Goal: Transaction & Acquisition: Purchase product/service

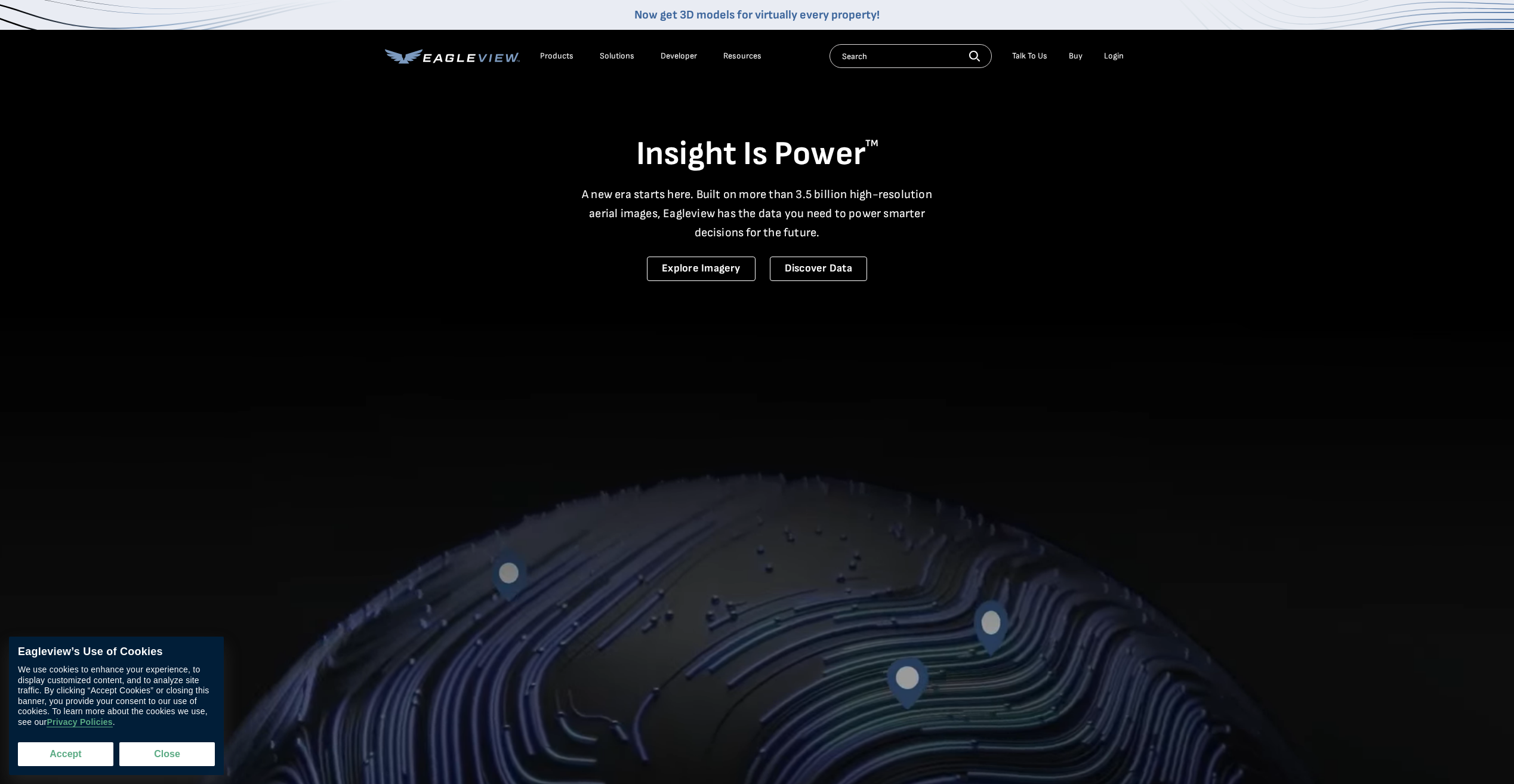
click at [85, 750] on button "Accept" at bounding box center [65, 754] width 95 height 24
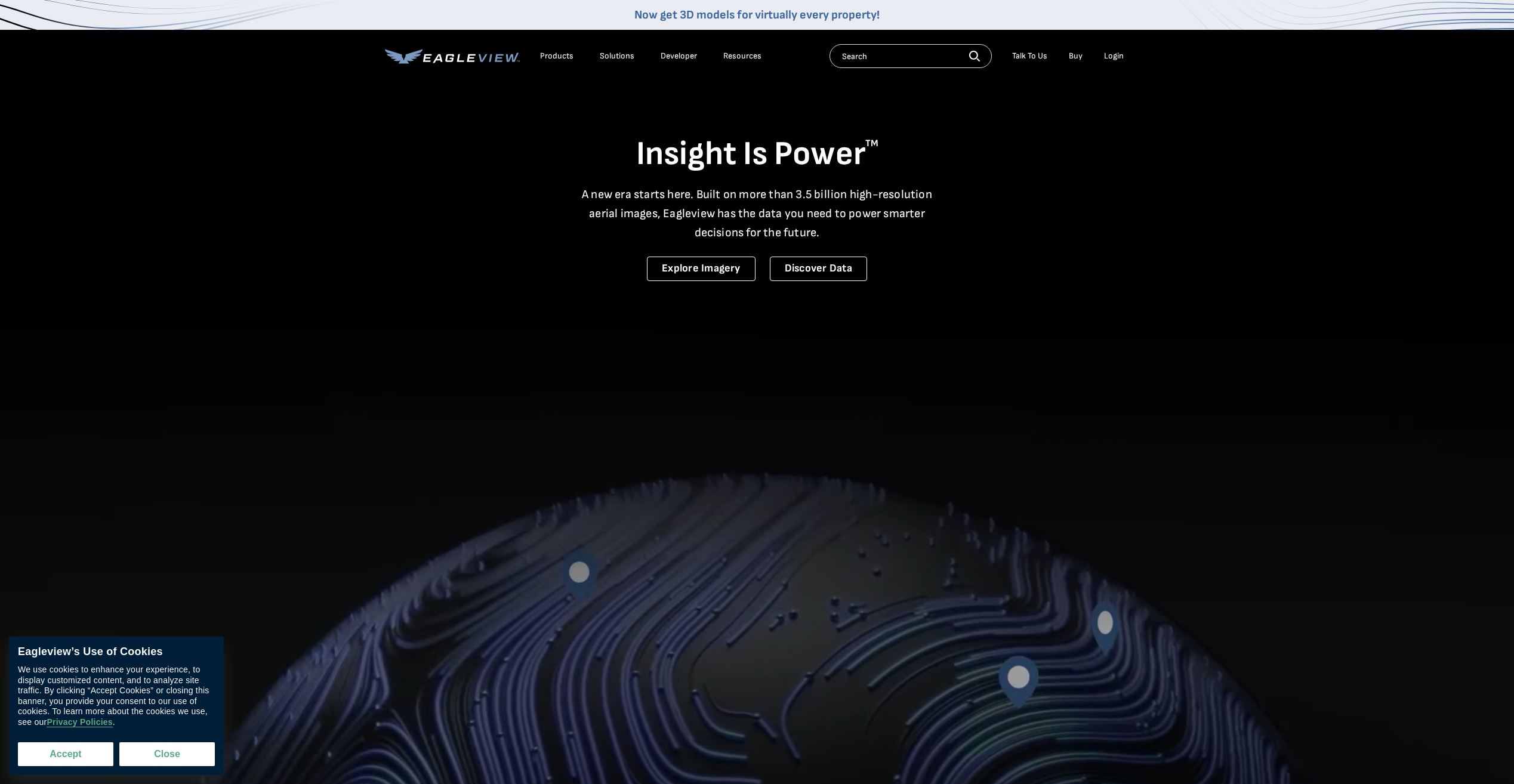
checkbox input "true"
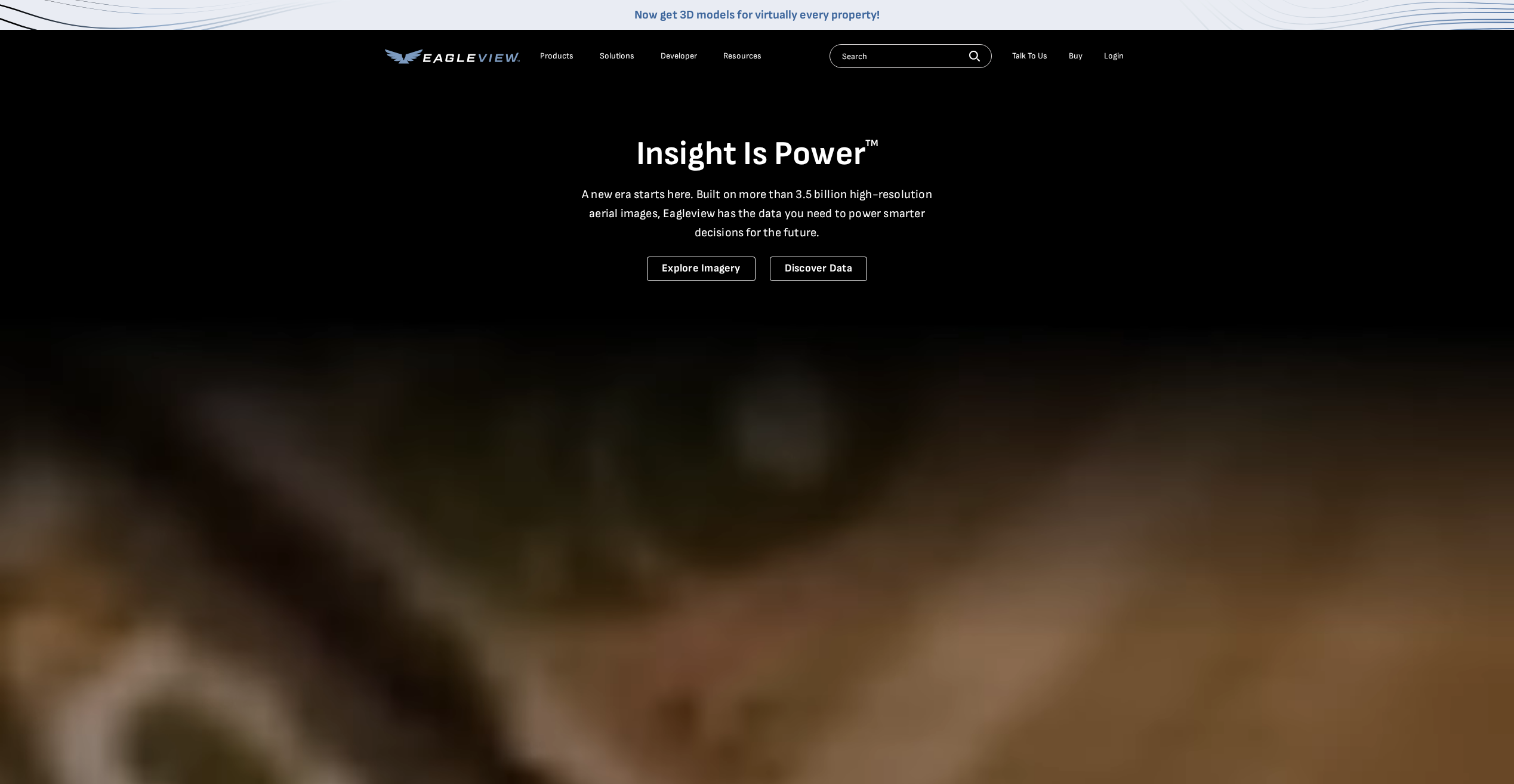
click at [1070, 53] on link "Buy" at bounding box center [1076, 56] width 14 height 11
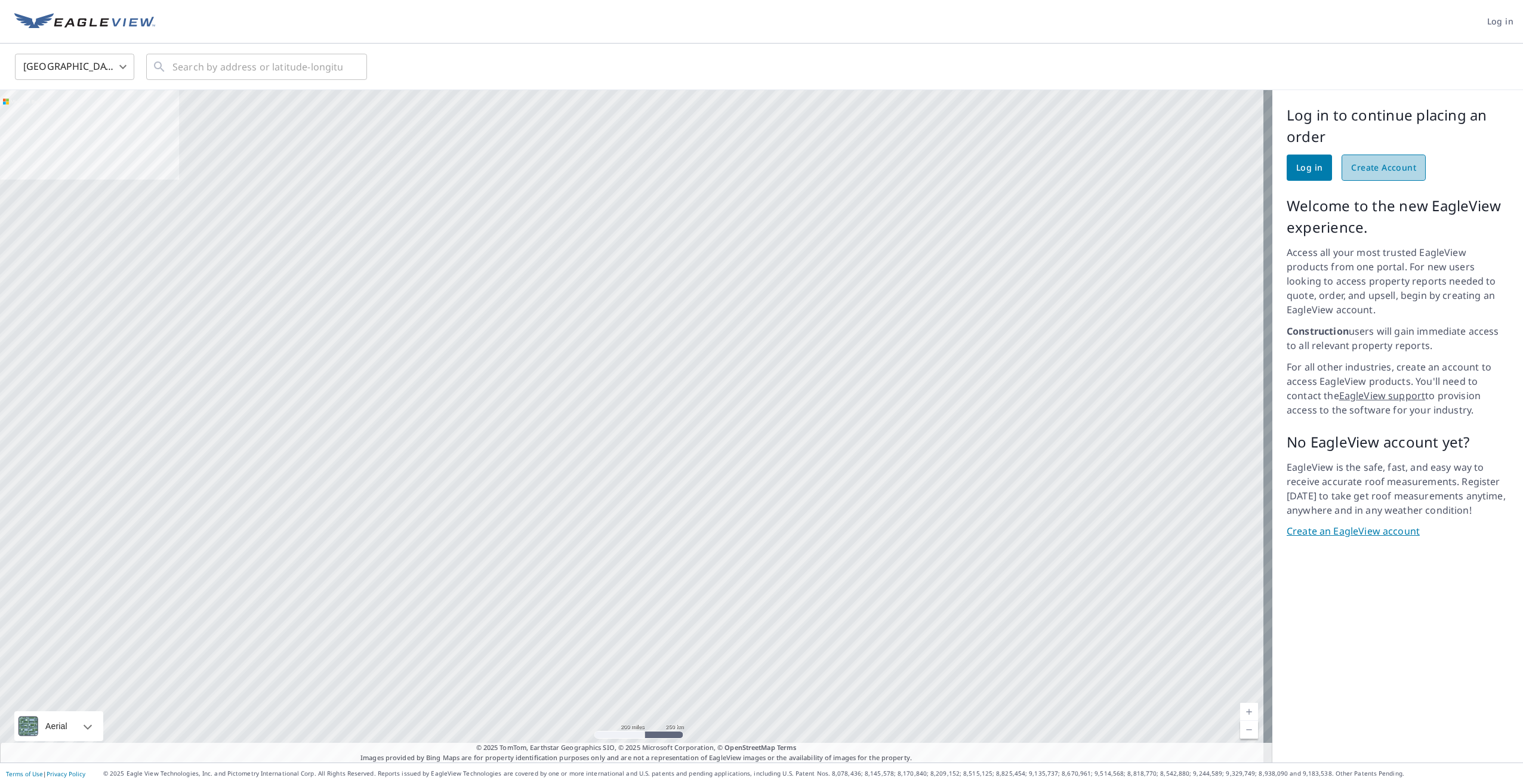
click at [1376, 166] on span "Create Account" at bounding box center [1383, 168] width 65 height 15
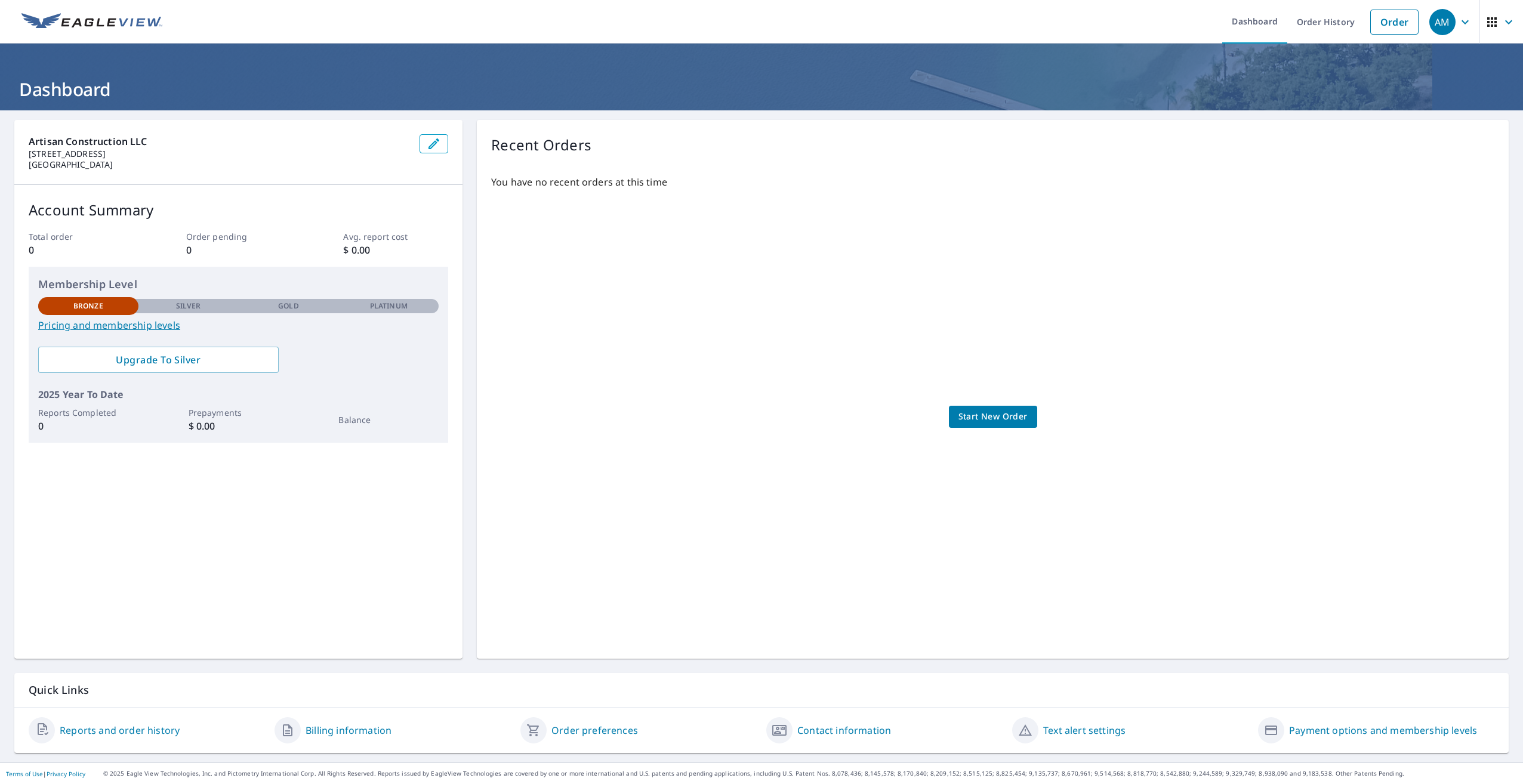
click at [992, 421] on span "Start New Order" at bounding box center [992, 417] width 69 height 15
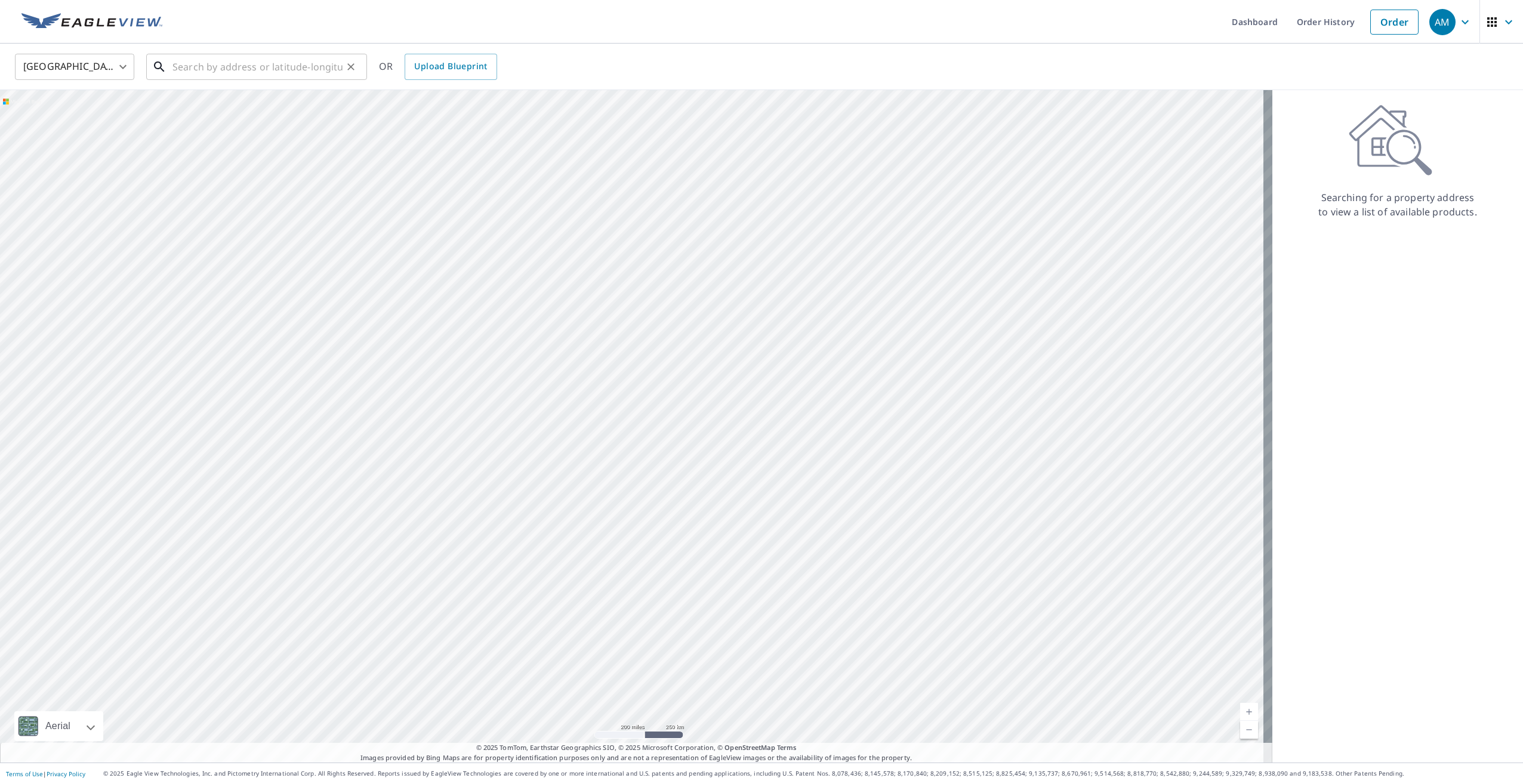
click at [290, 72] on input "text" at bounding box center [258, 67] width 170 height 34
click at [300, 115] on p "Minneapolis, MN 55437" at bounding box center [263, 114] width 187 height 12
type input "10727 Braewood Cir Minneapolis, MN 55437"
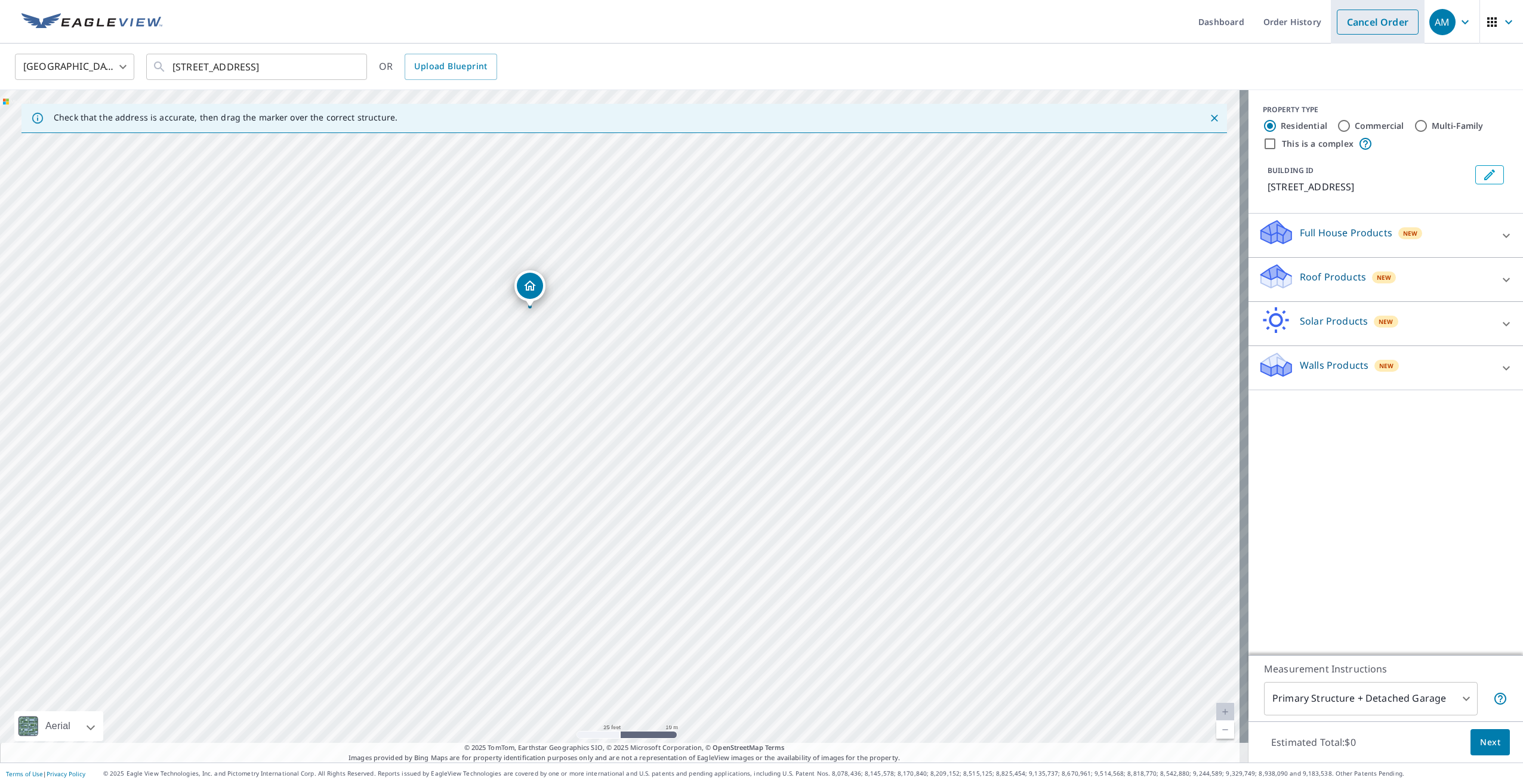
click at [1336, 21] on link "Cancel Order" at bounding box center [1377, 22] width 82 height 25
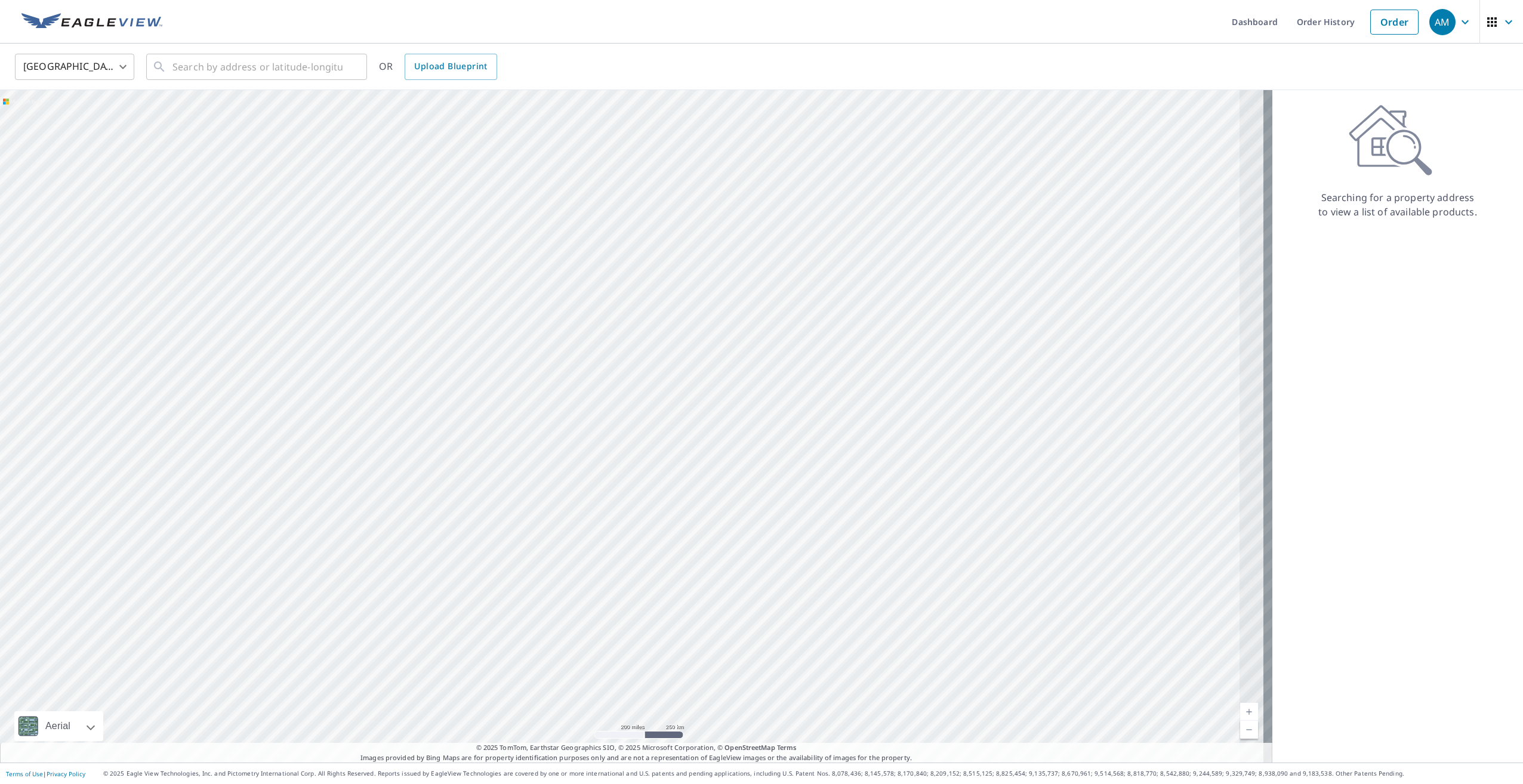
drag, startPoint x: 1226, startPoint y: 53, endPoint x: 1239, endPoint y: 46, distance: 14.8
click at [1226, 53] on div "United States US ​ ​ OR Upload Blueprint" at bounding box center [757, 67] width 1503 height 28
click at [249, 67] on input "text" at bounding box center [258, 67] width 170 height 34
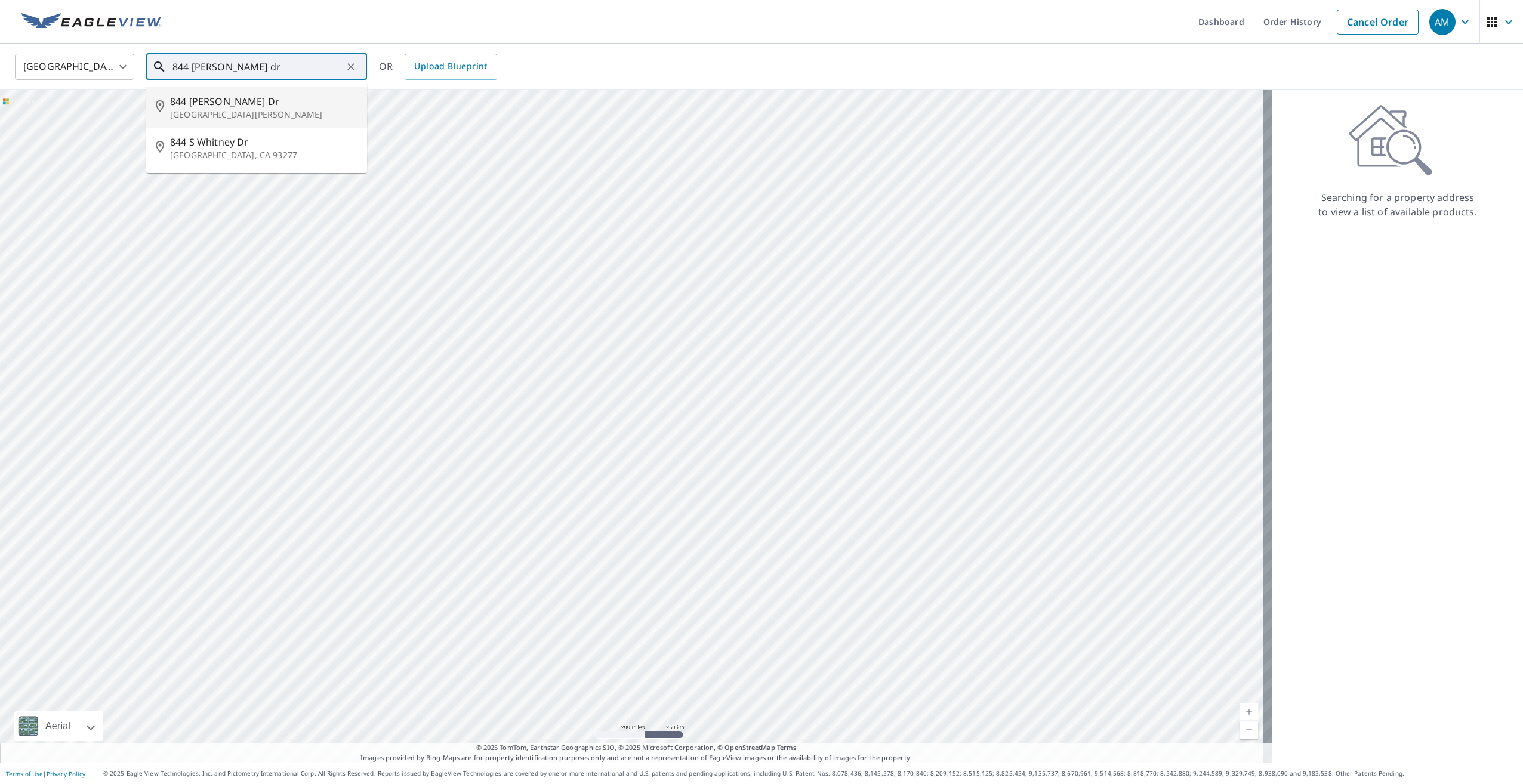
click at [244, 106] on span "844 Whitney Dr" at bounding box center [263, 101] width 187 height 15
type input "844 Whitney Dr Saint Paul, MN 55124"
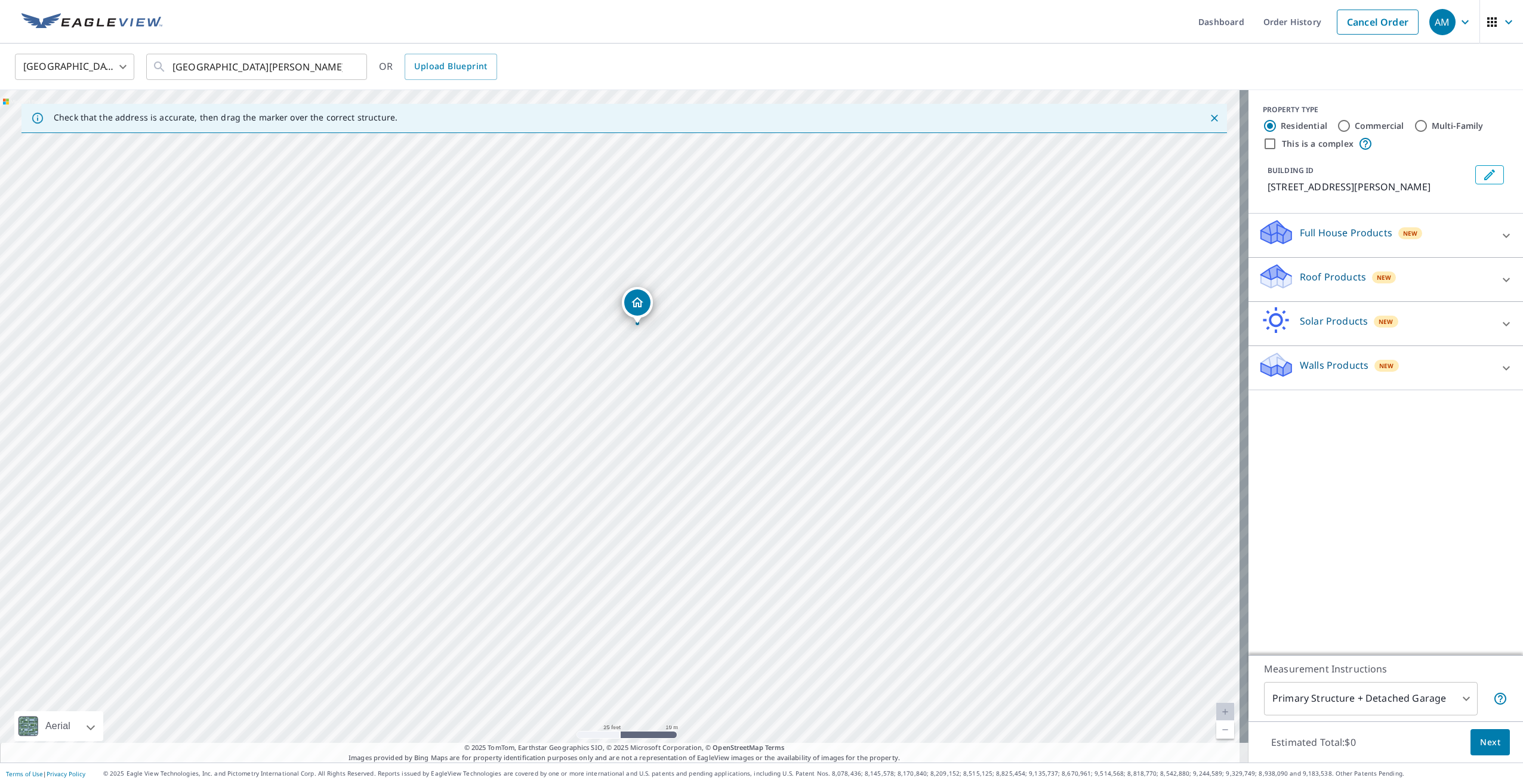
drag, startPoint x: 609, startPoint y: 308, endPoint x: 643, endPoint y: 421, distance: 118.0
click at [643, 421] on div "844 Whitney Dr Saint Paul, MN 55124" at bounding box center [624, 426] width 1248 height 672
click at [1502, 279] on icon at bounding box center [1506, 280] width 15 height 15
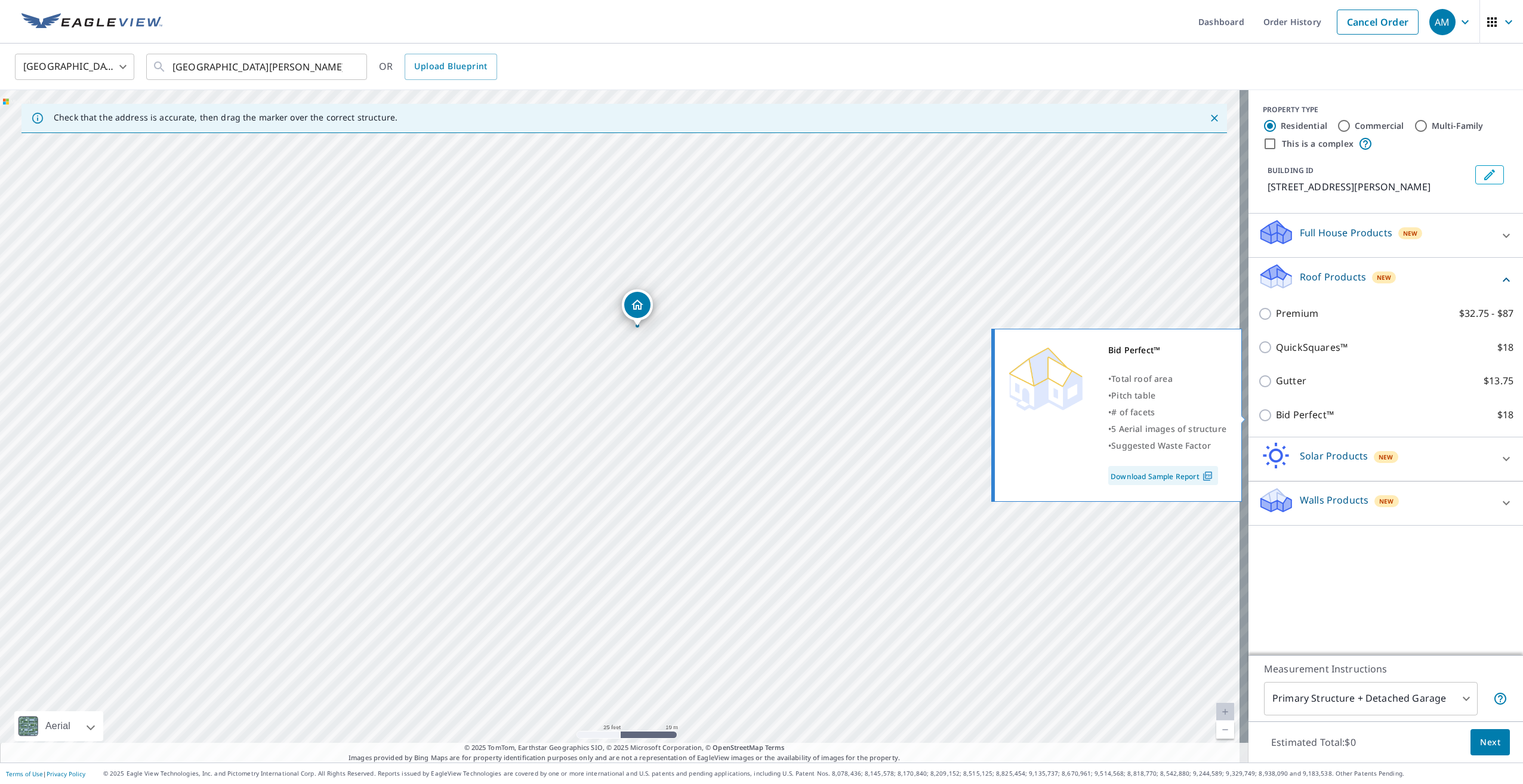
click at [1305, 412] on p "Bid Perfect™" at bounding box center [1304, 415] width 58 height 15
click at [1276, 412] on input "Bid Perfect™ $18" at bounding box center [1267, 415] width 18 height 15
checkbox input "true"
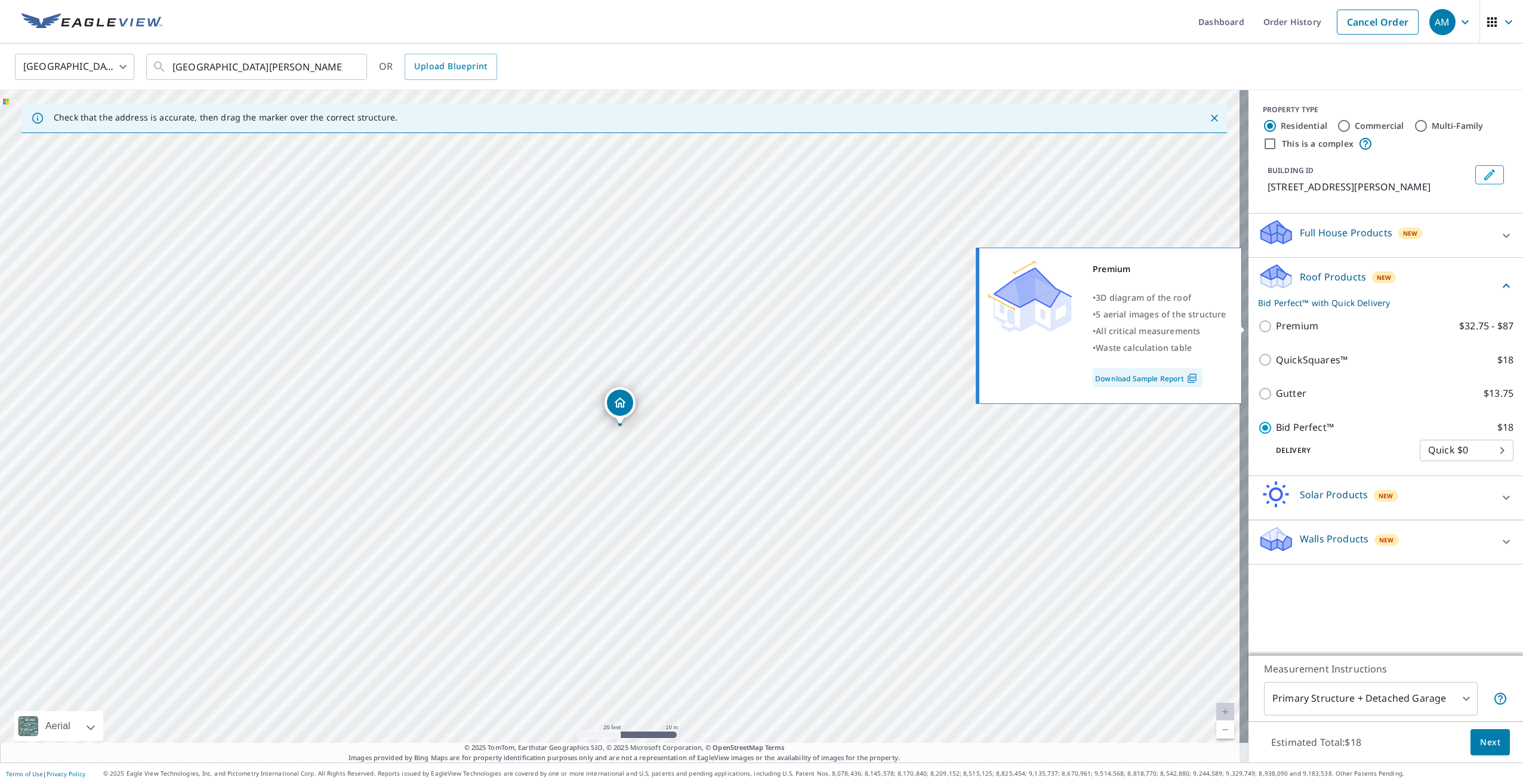
click at [1179, 375] on link "Download Sample Report" at bounding box center [1147, 377] width 110 height 19
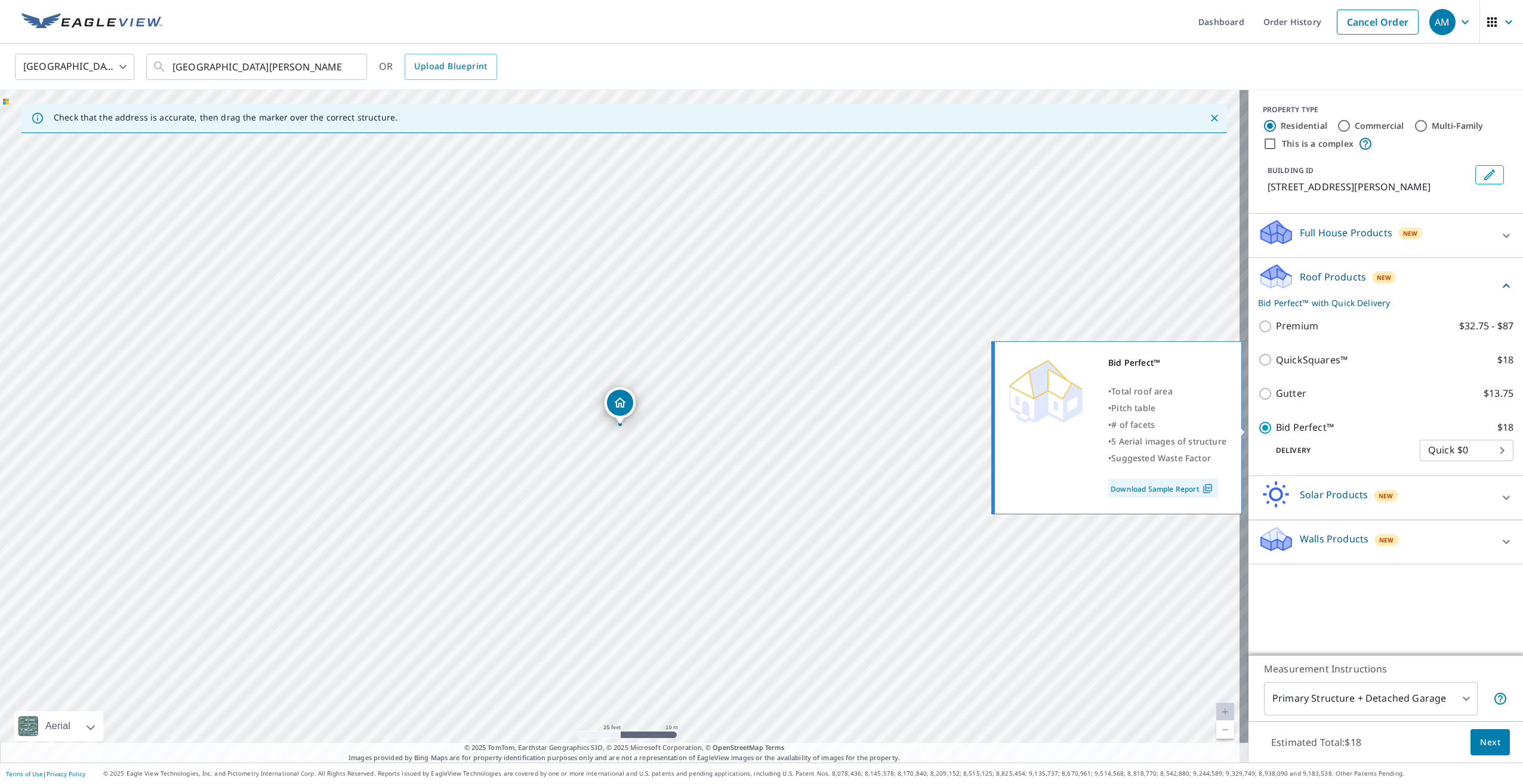
click at [1204, 480] on link "Download Sample Report" at bounding box center [1163, 488] width 110 height 19
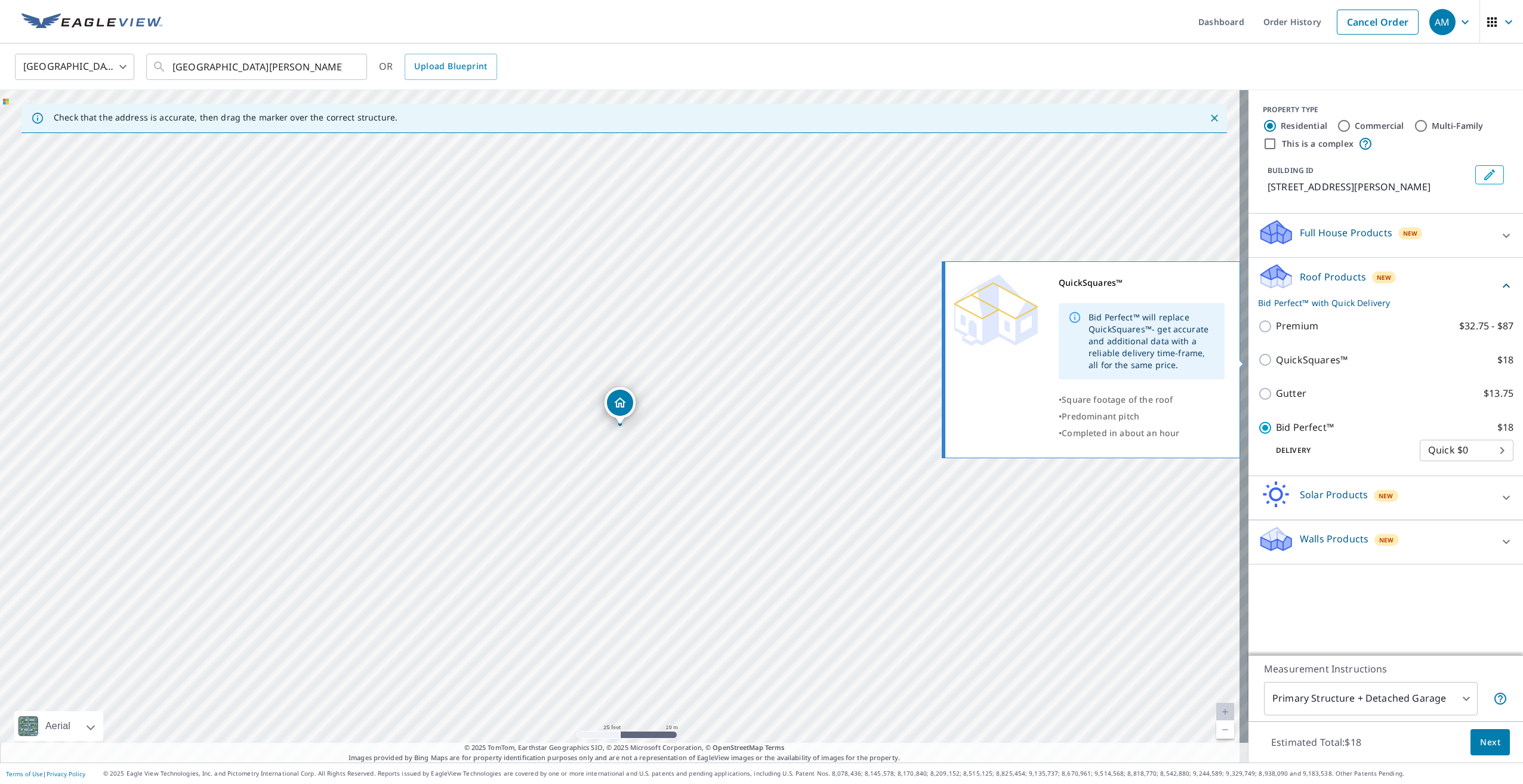
click at [1276, 358] on p "QuickSquares™" at bounding box center [1311, 360] width 72 height 15
click at [1270, 358] on input "QuickSquares™ $18" at bounding box center [1267, 360] width 18 height 15
checkbox input "true"
checkbox input "false"
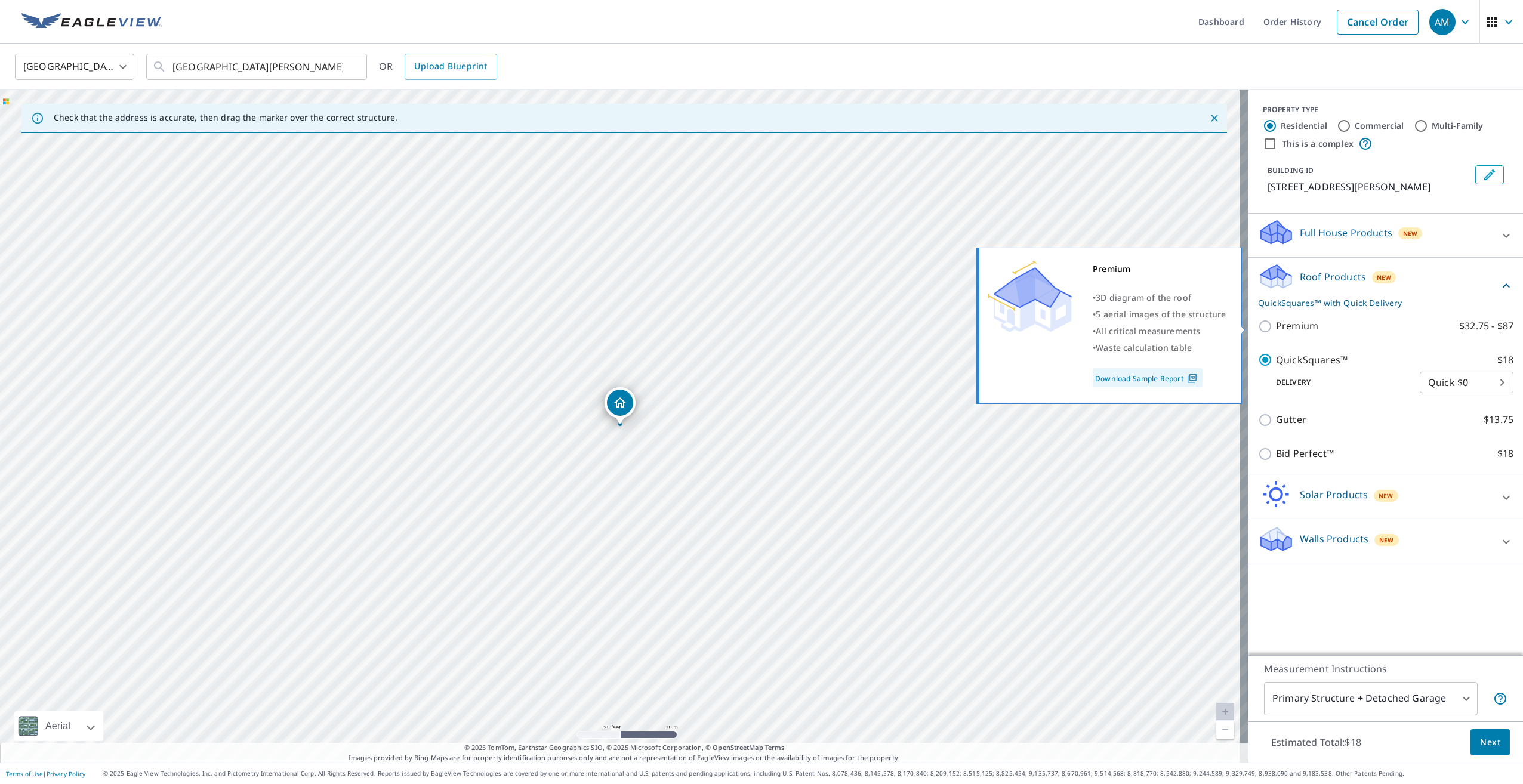
click at [1295, 332] on p "Premium" at bounding box center [1296, 326] width 43 height 15
click at [1276, 332] on input "Premium $32.75 - $87" at bounding box center [1267, 326] width 18 height 15
checkbox input "true"
checkbox input "false"
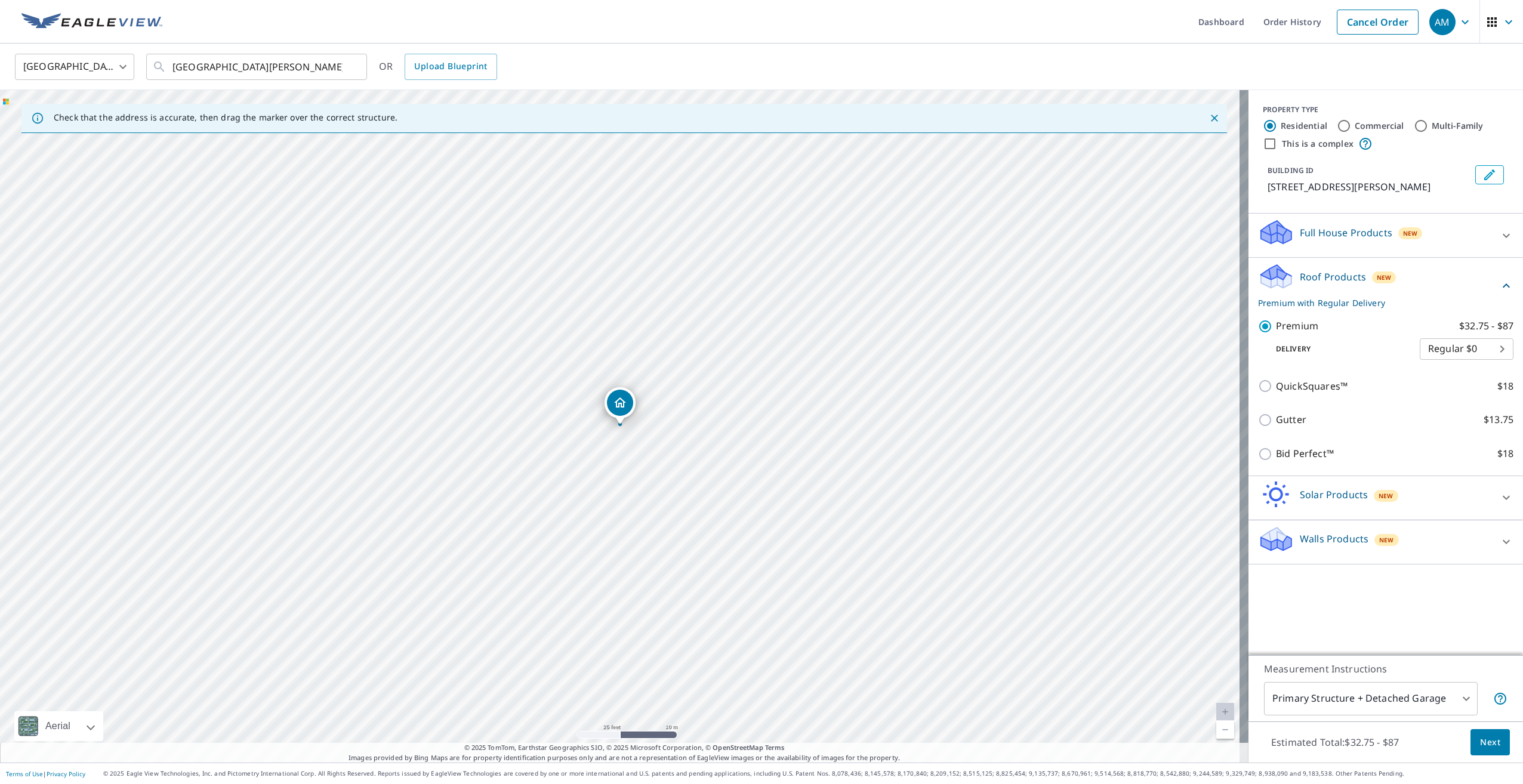
click at [1300, 282] on p "Roof Products" at bounding box center [1333, 277] width 66 height 15
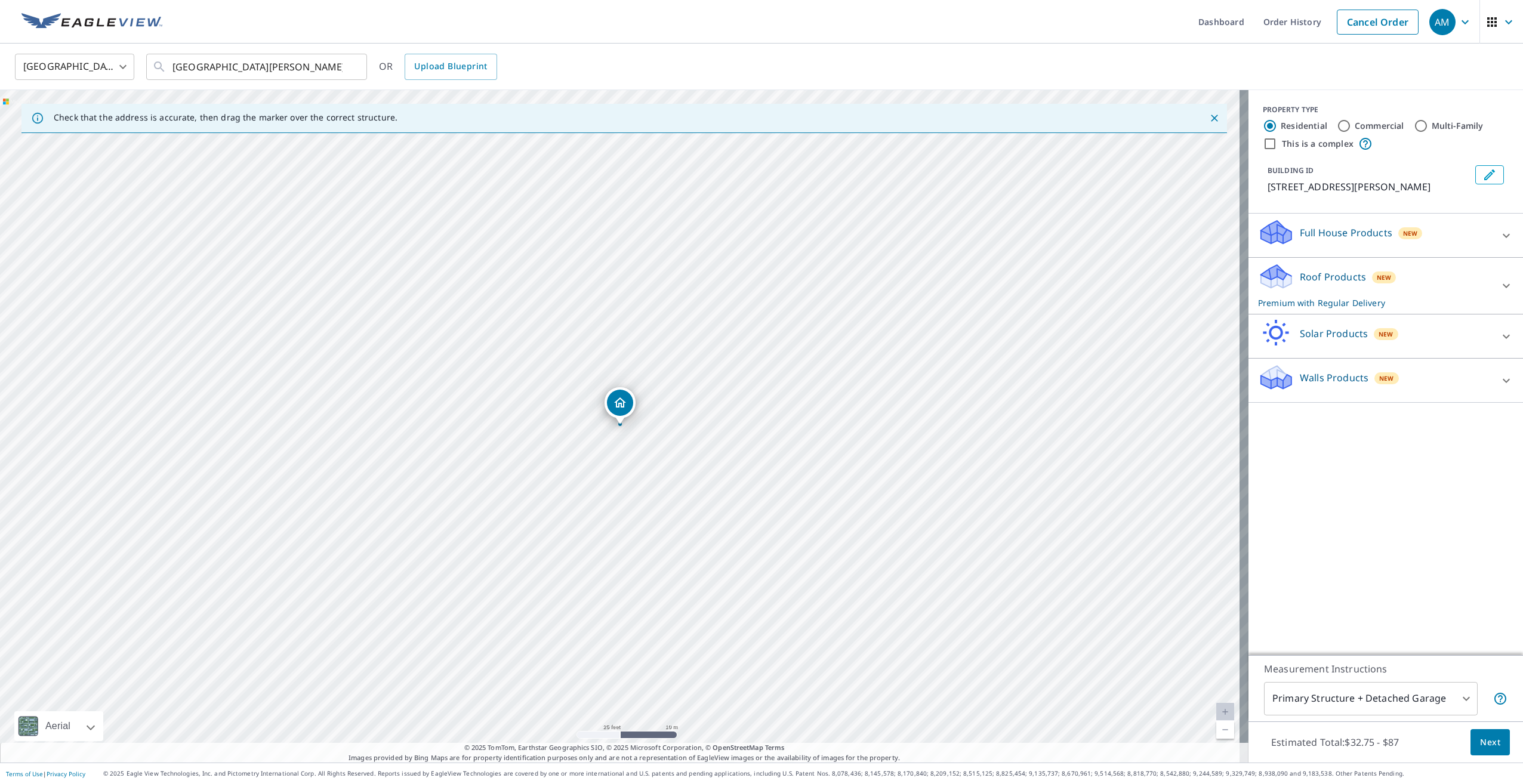
click at [1346, 241] on div "Full House Products New" at bounding box center [1375, 235] width 234 height 34
click at [1499, 234] on icon at bounding box center [1506, 235] width 15 height 15
click at [1499, 290] on icon at bounding box center [1506, 285] width 15 height 15
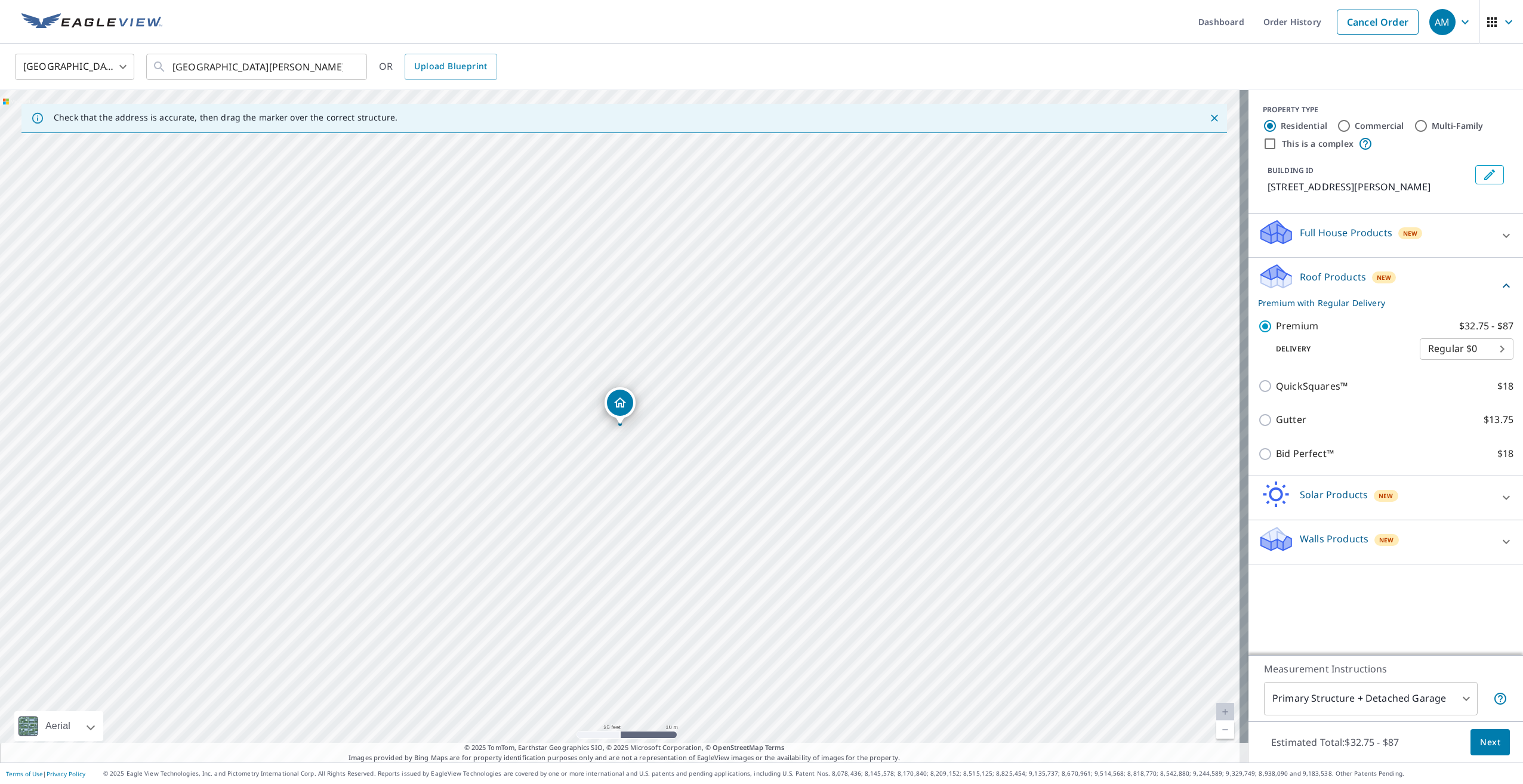
click at [1506, 244] on div at bounding box center [1506, 235] width 29 height 29
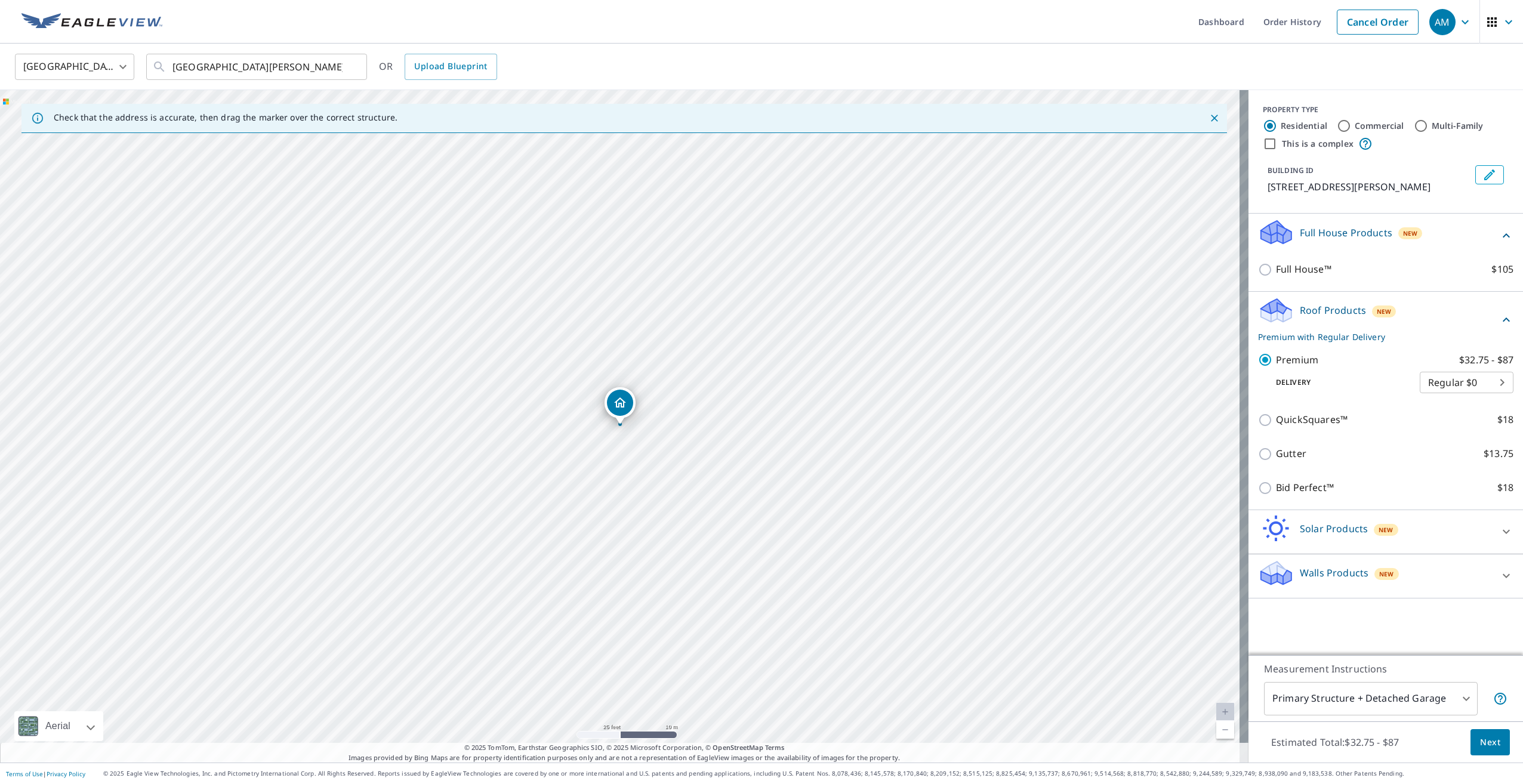
click at [1499, 239] on icon at bounding box center [1506, 235] width 15 height 15
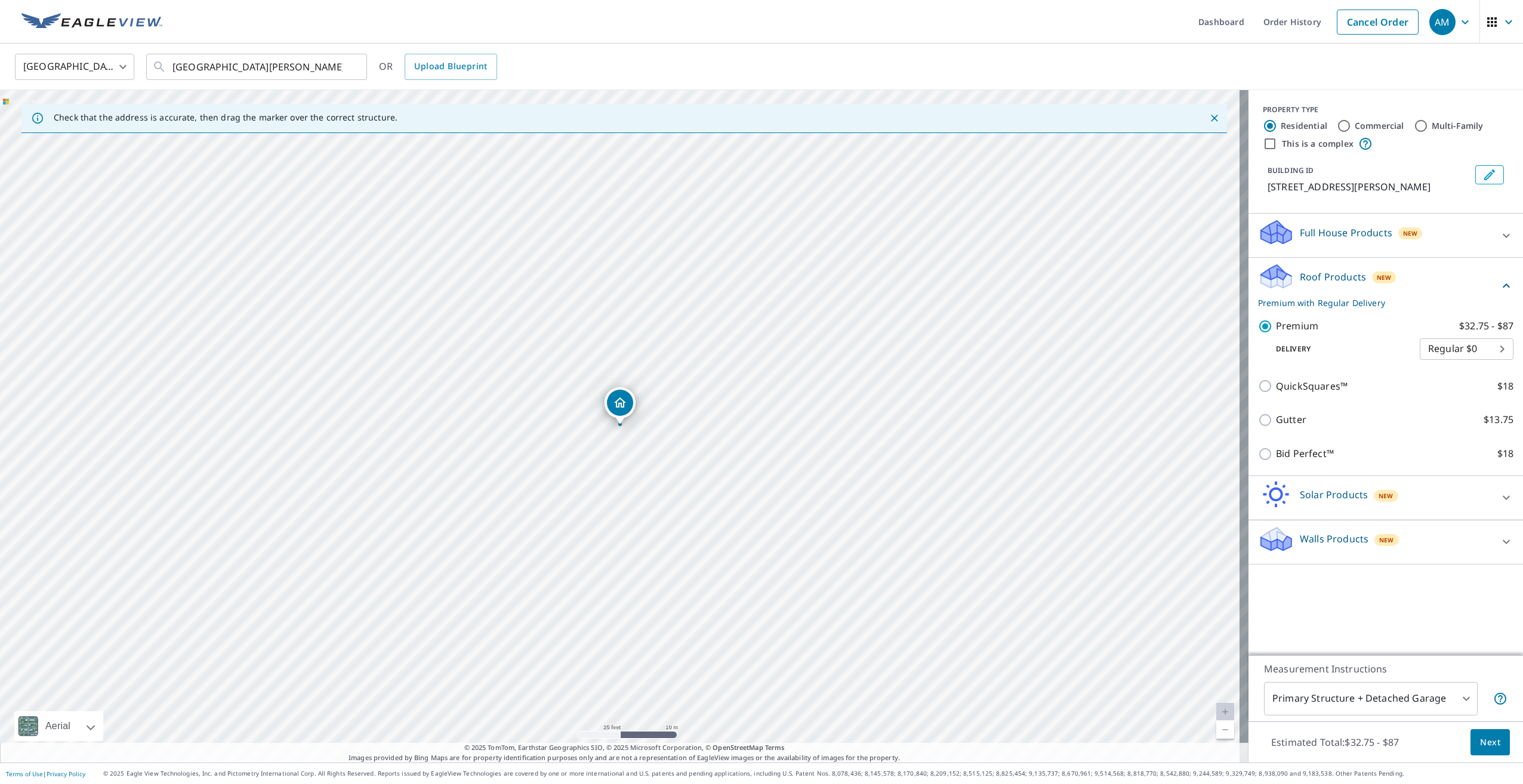
click at [1499, 239] on icon at bounding box center [1506, 235] width 15 height 15
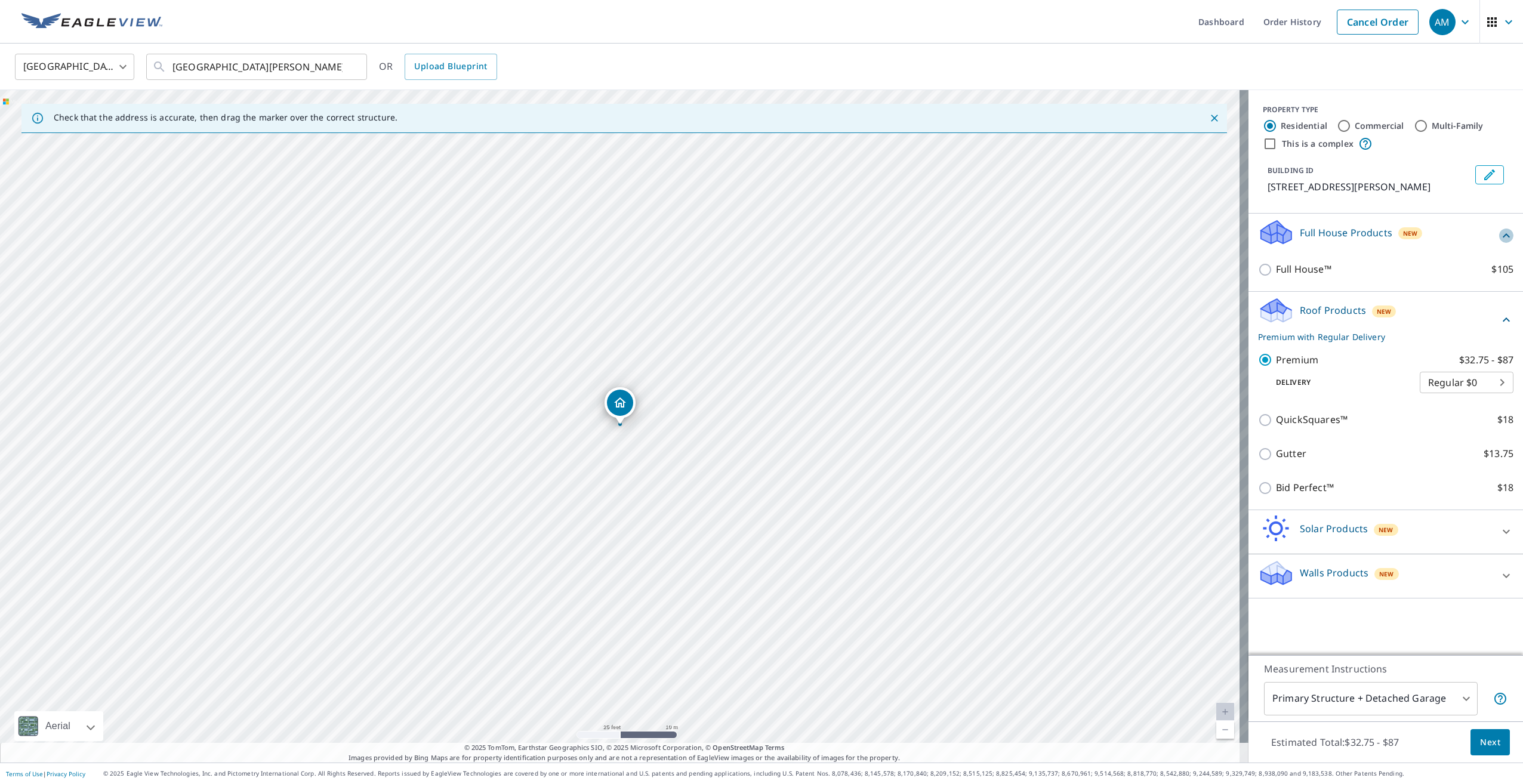
click at [1499, 239] on icon at bounding box center [1506, 235] width 15 height 15
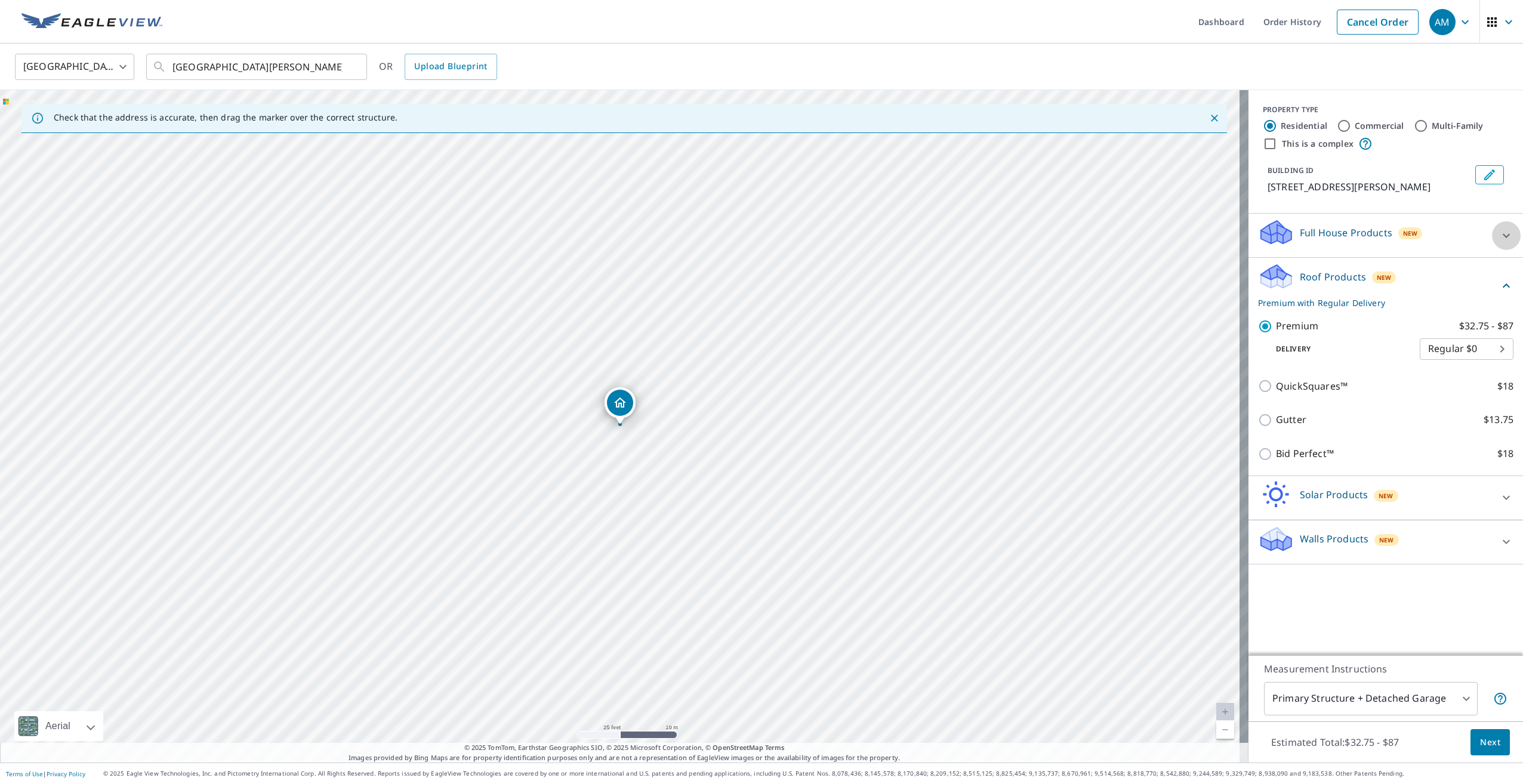
click at [1499, 239] on icon at bounding box center [1506, 235] width 15 height 15
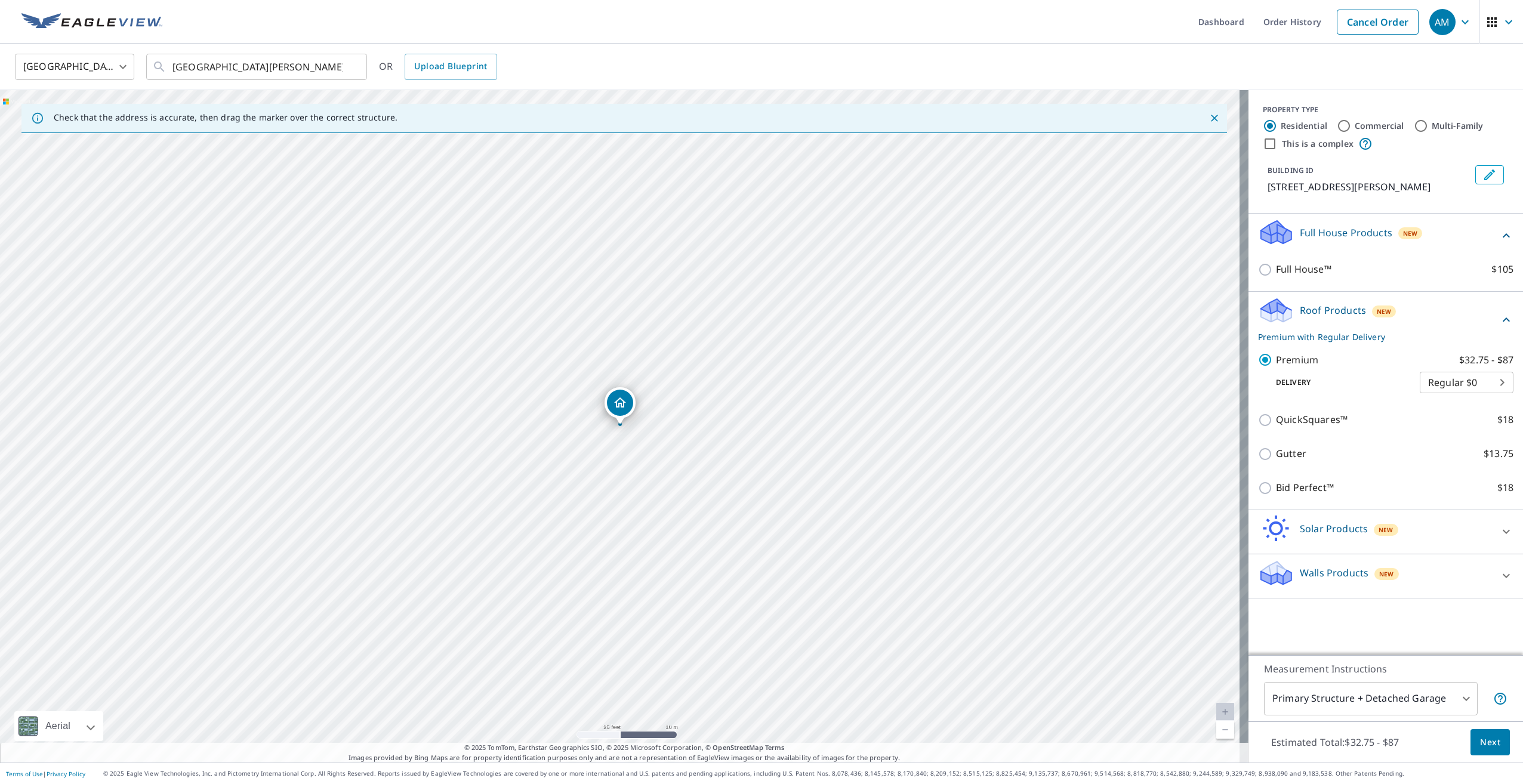
click at [1495, 250] on div "Full House Products New" at bounding box center [1385, 235] width 255 height 34
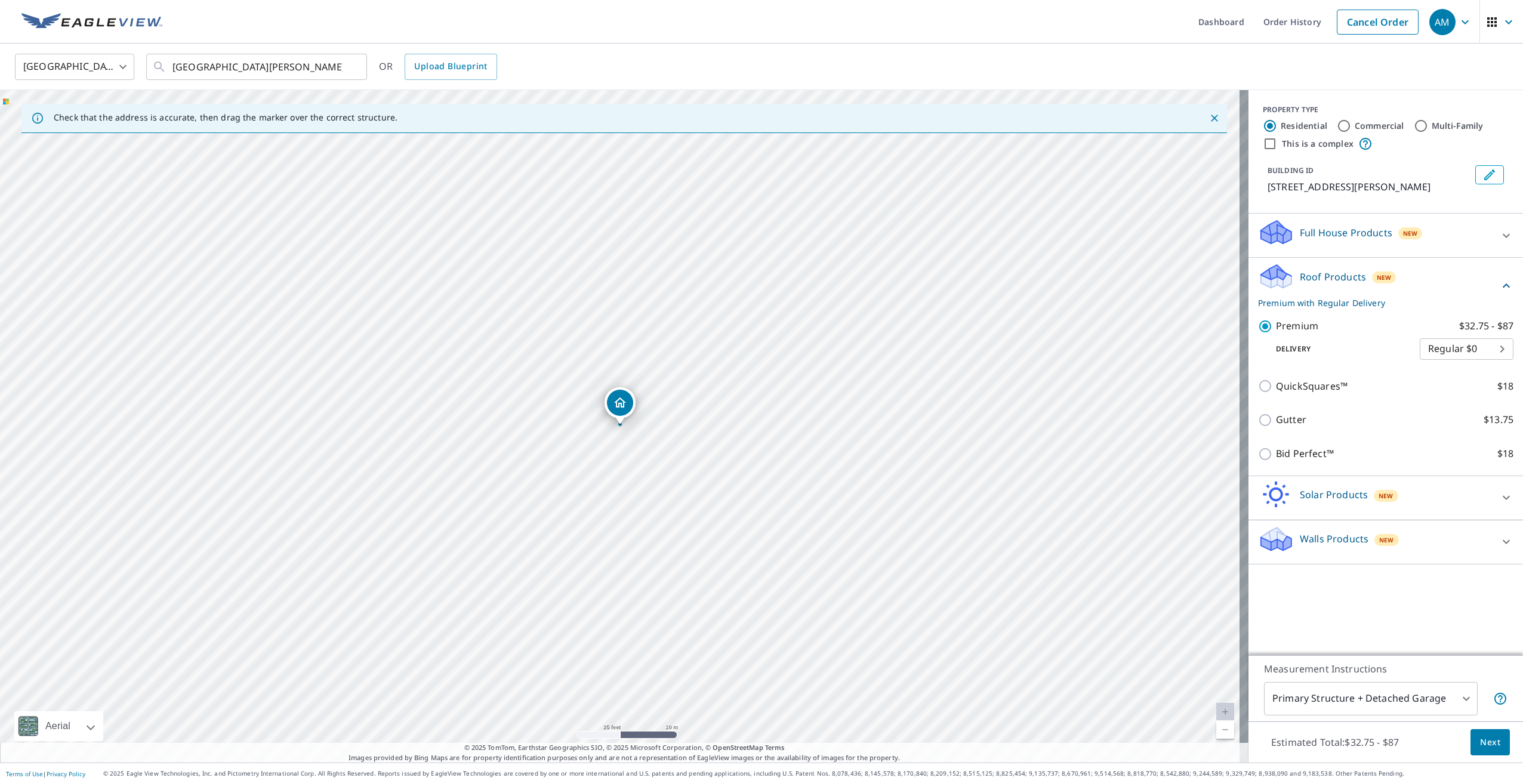
click at [1496, 278] on div "Roof Products New Premium with Regular Delivery" at bounding box center [1385, 285] width 255 height 46
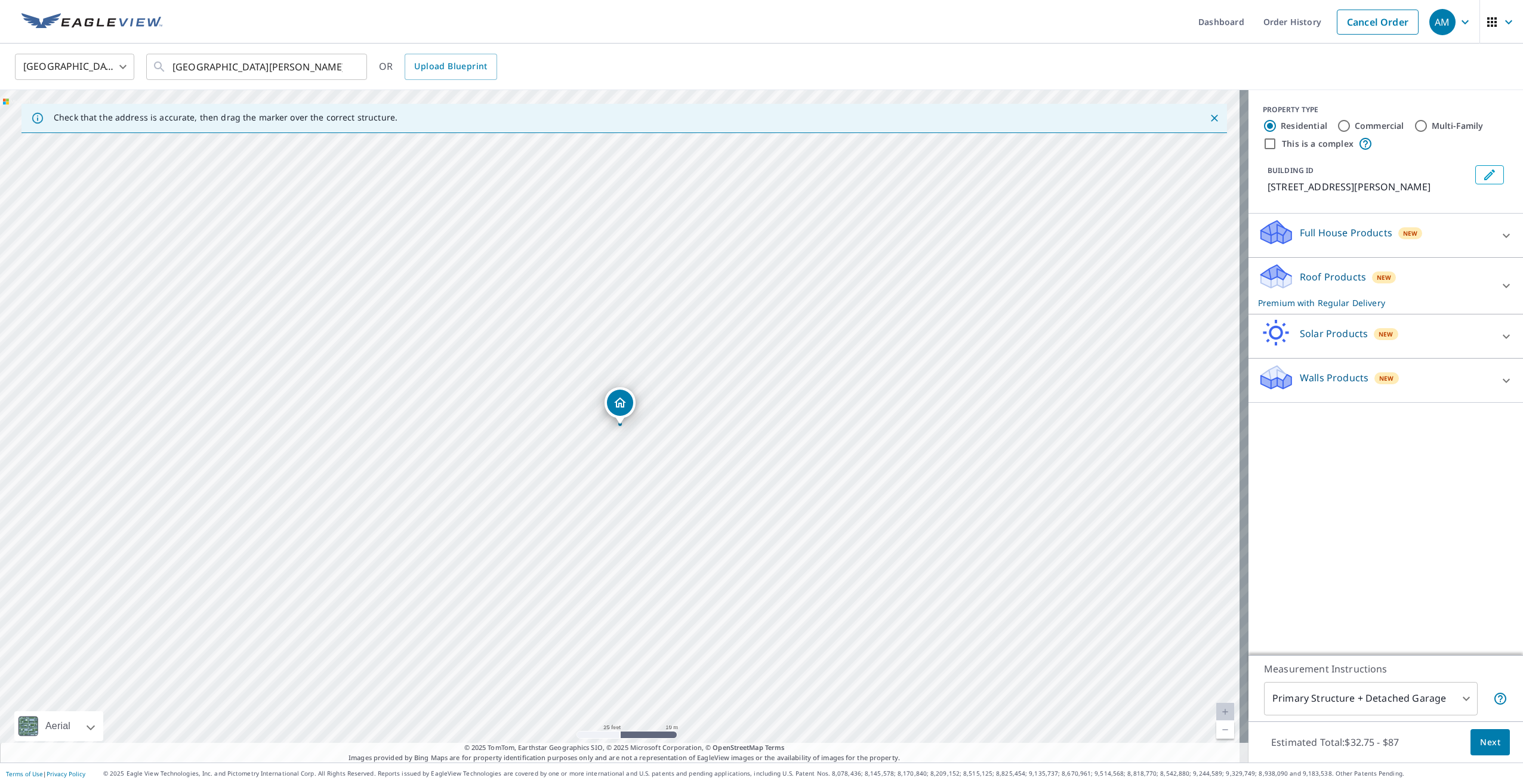
click at [1496, 278] on div at bounding box center [1506, 285] width 29 height 29
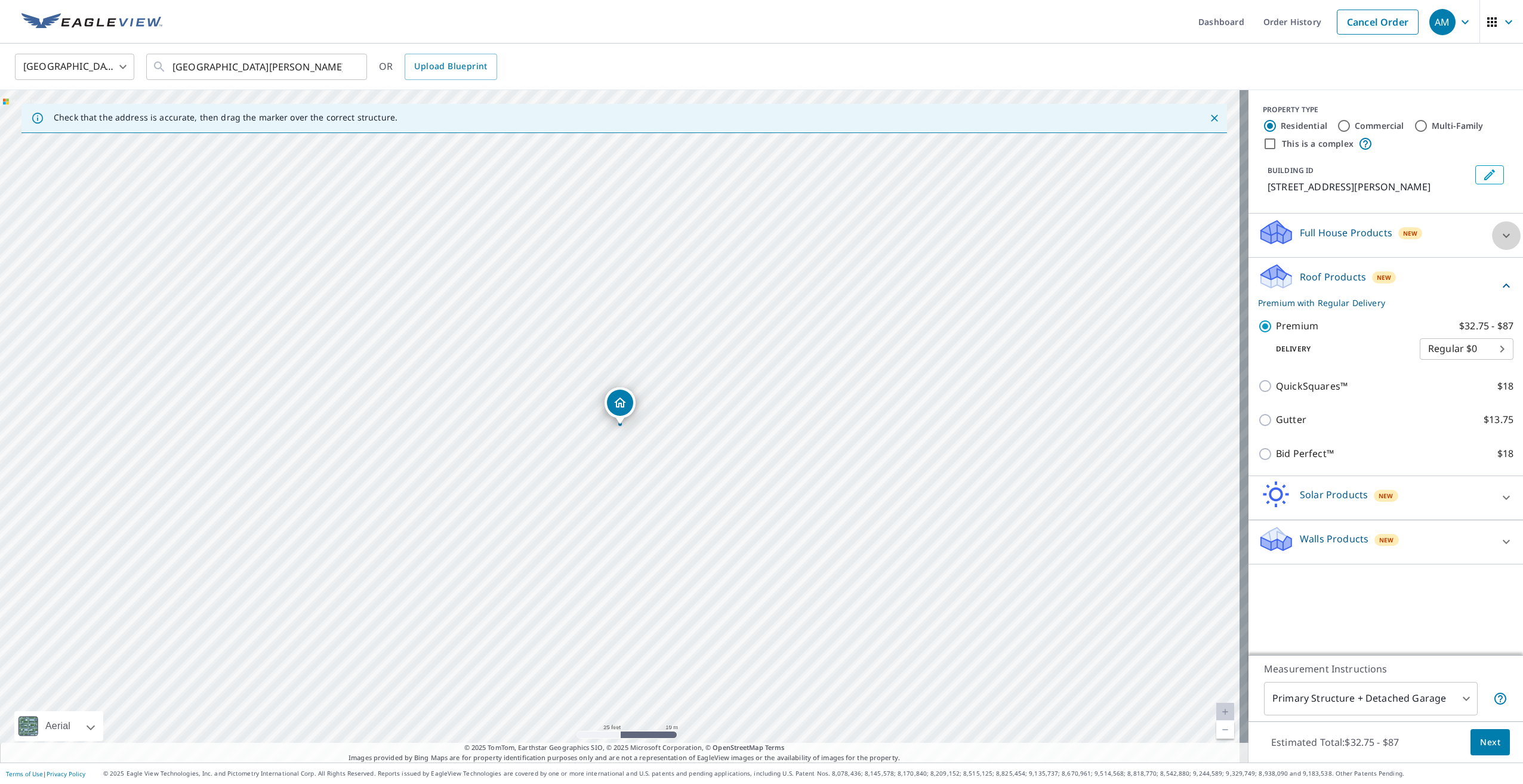
click at [1499, 240] on icon at bounding box center [1506, 235] width 15 height 15
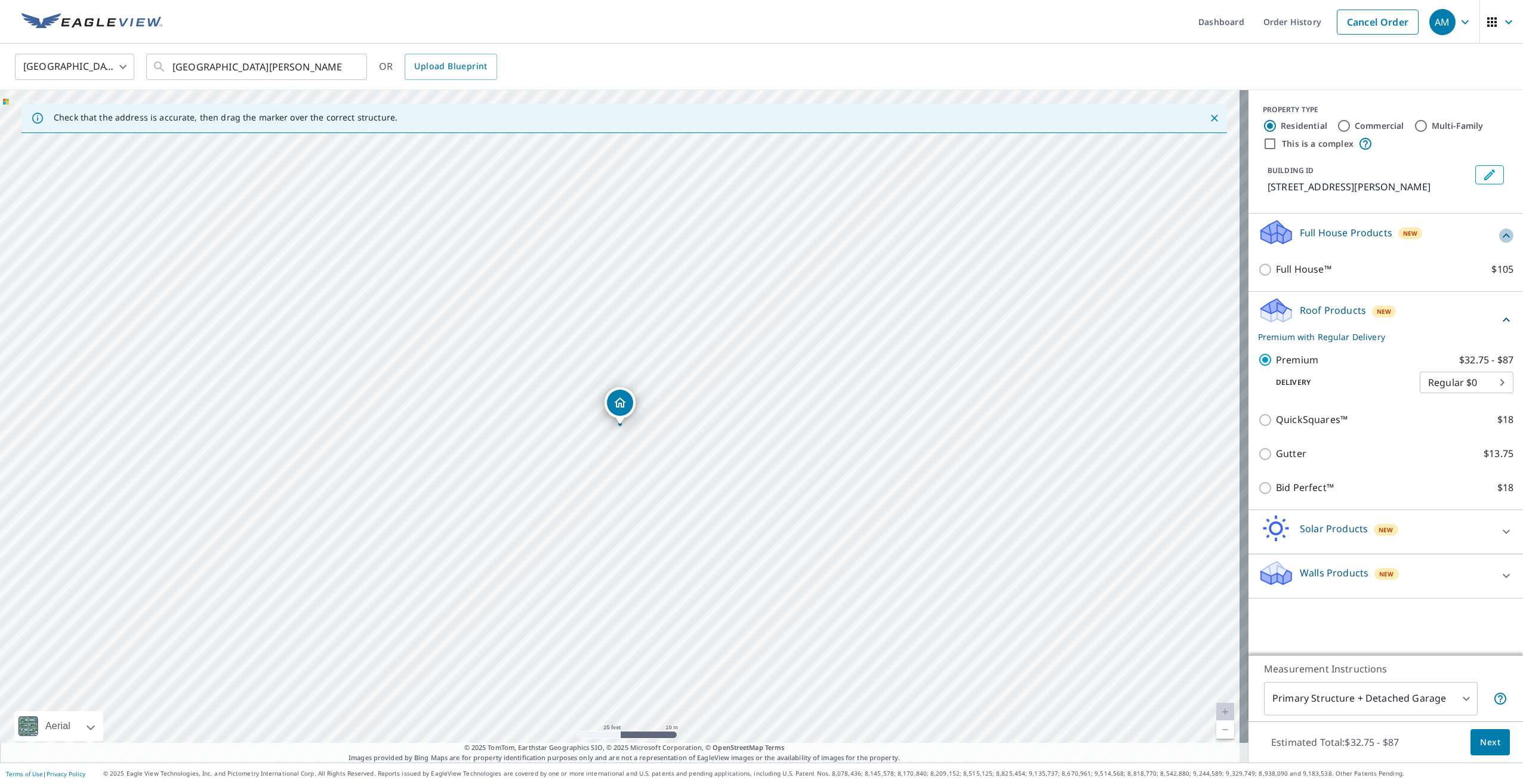
click at [1499, 240] on icon at bounding box center [1506, 235] width 15 height 15
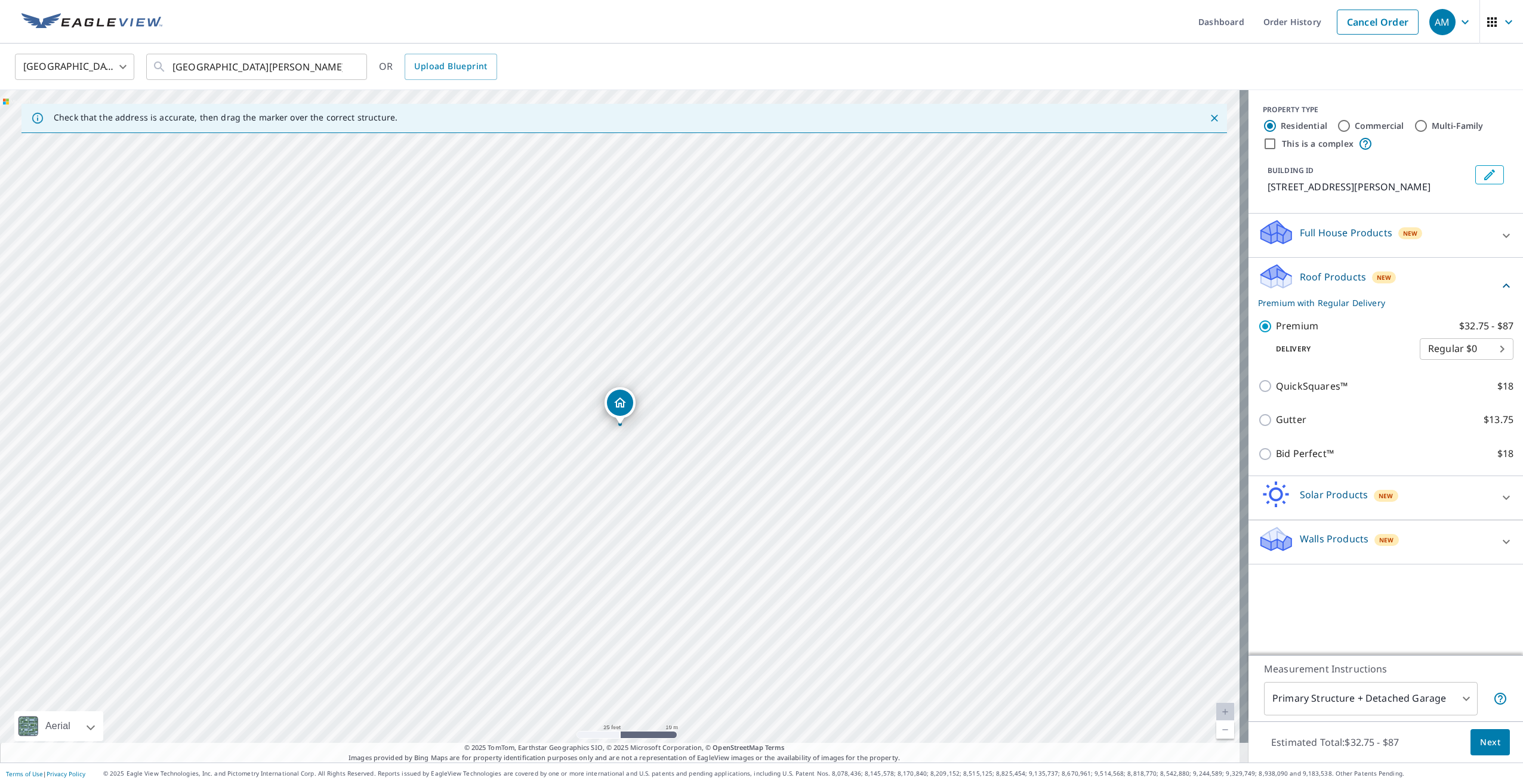
click at [1499, 273] on div "Roof Products New Premium with Regular Delivery" at bounding box center [1385, 285] width 255 height 46
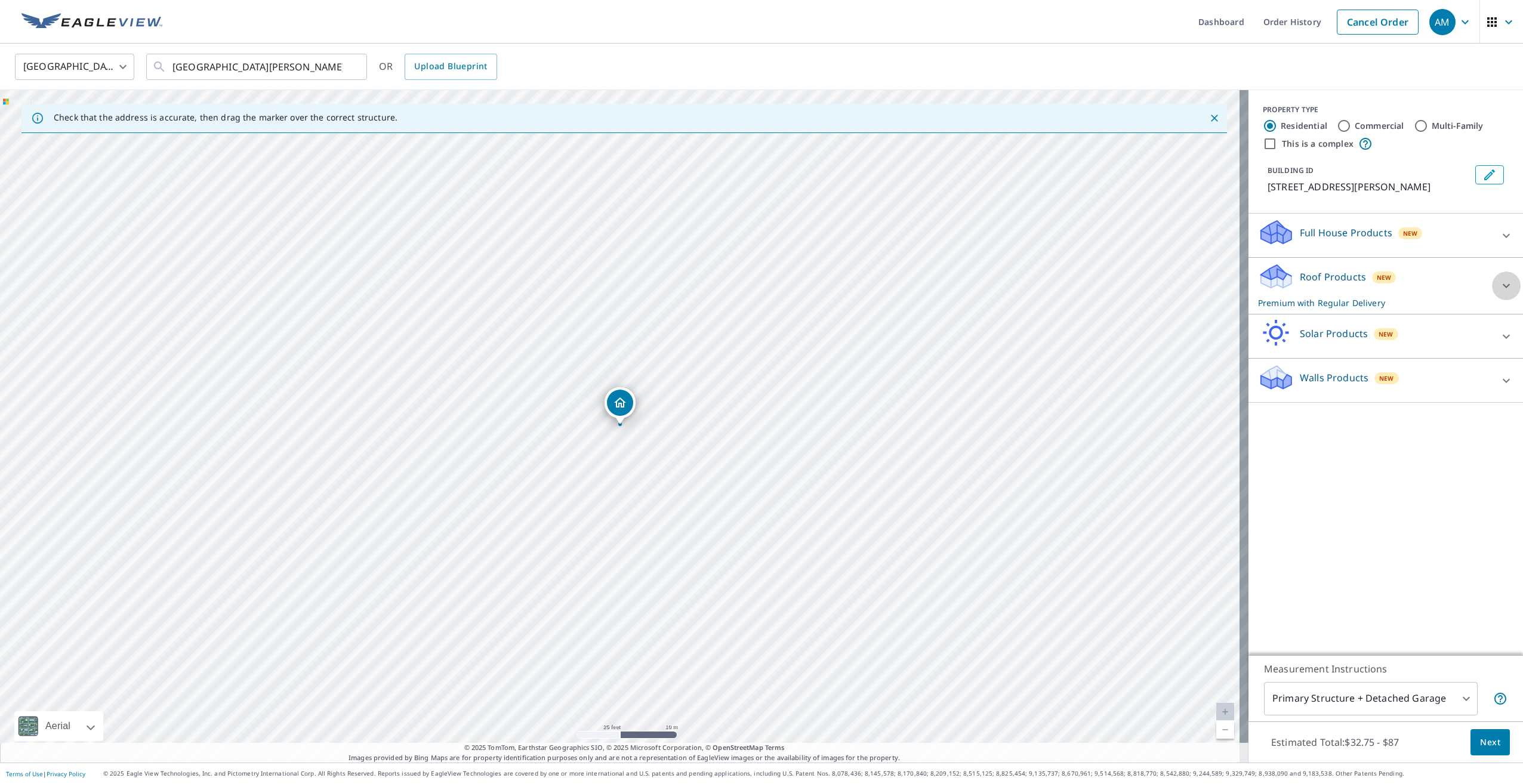
click at [1499, 273] on div at bounding box center [1506, 285] width 29 height 29
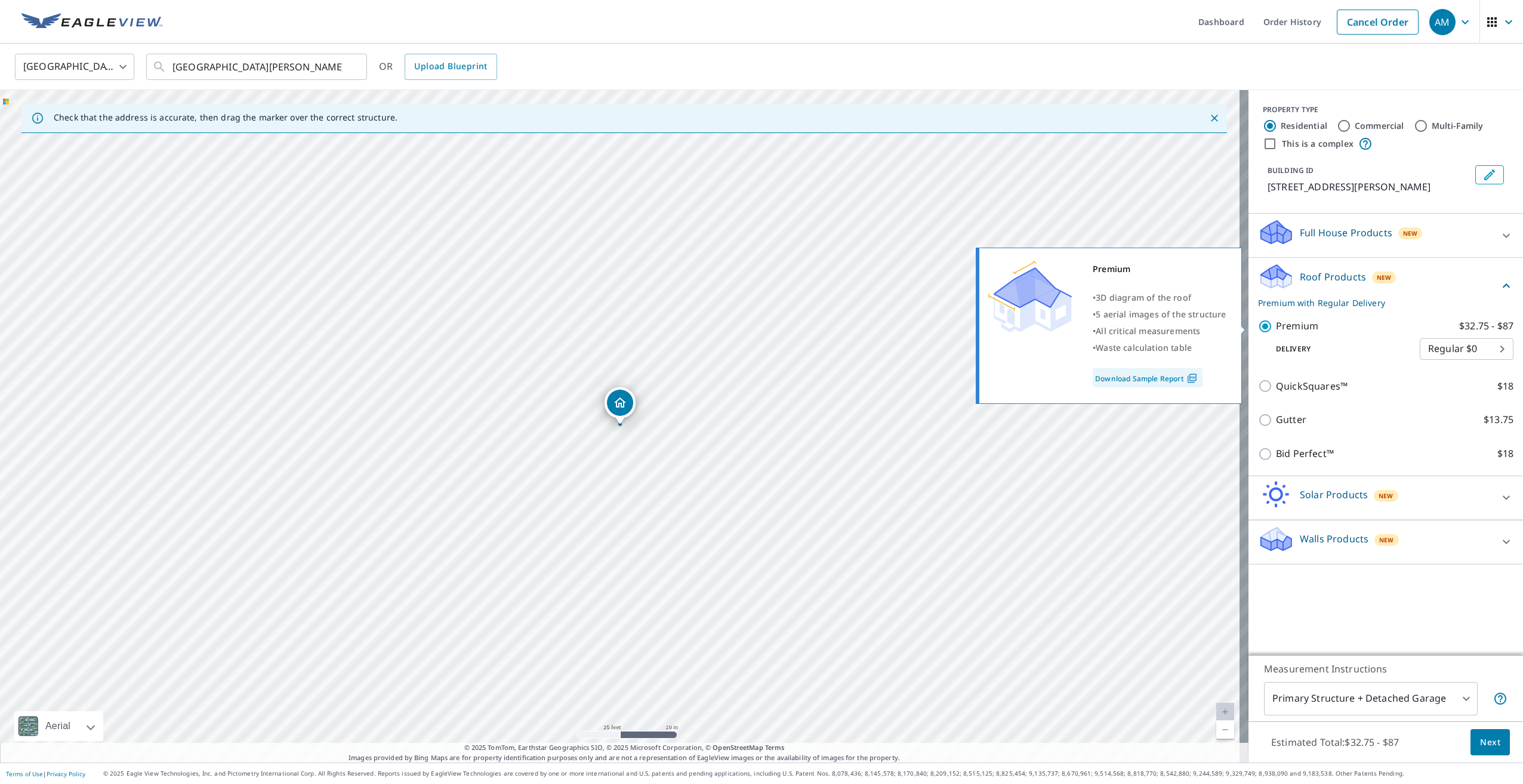
click at [1291, 325] on p "Premium" at bounding box center [1296, 326] width 43 height 15
click at [1276, 325] on input "Premium $32.75 - $87" at bounding box center [1267, 326] width 18 height 15
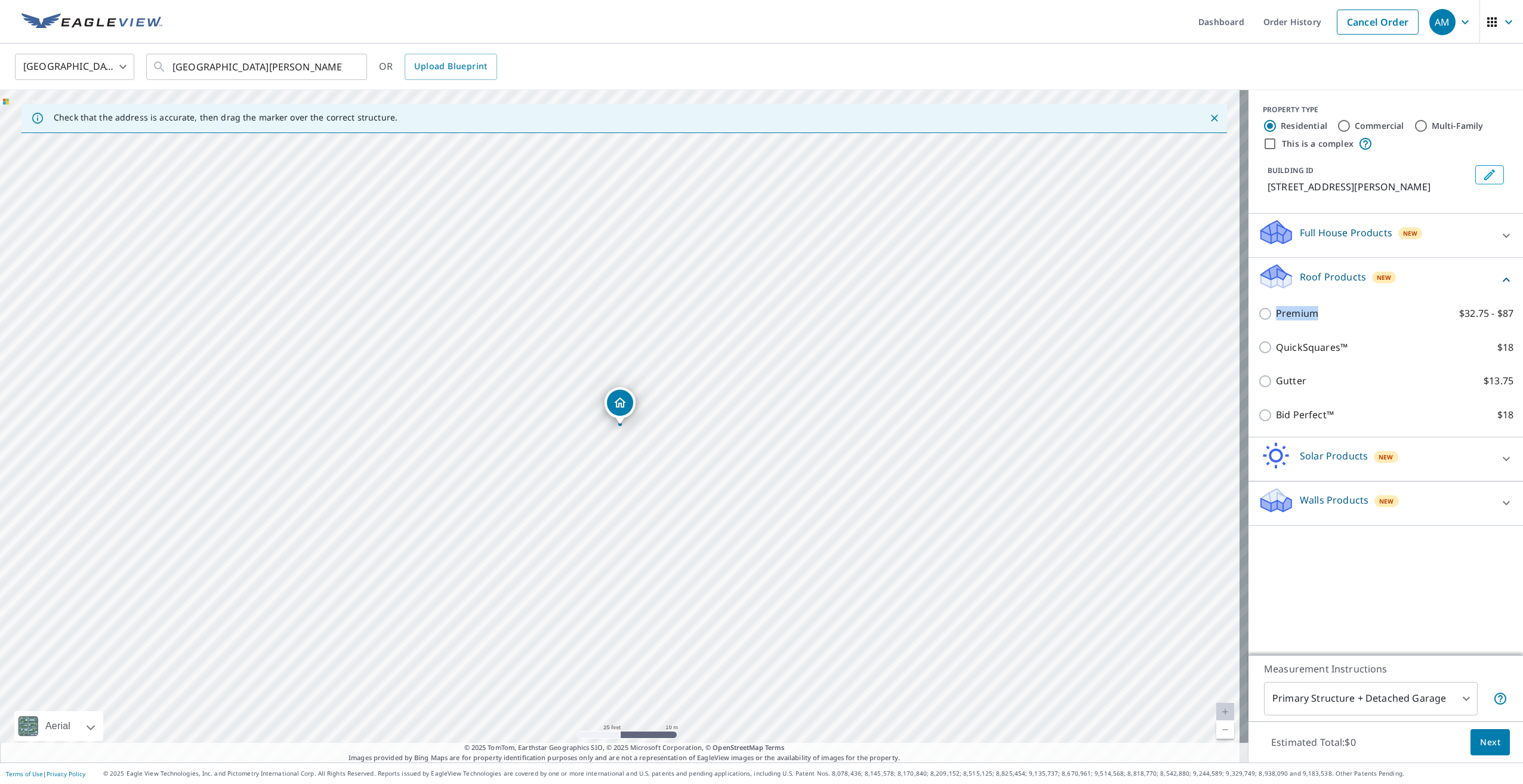
click at [1291, 325] on div "Premium $32.75 - $87" at bounding box center [1385, 313] width 255 height 34
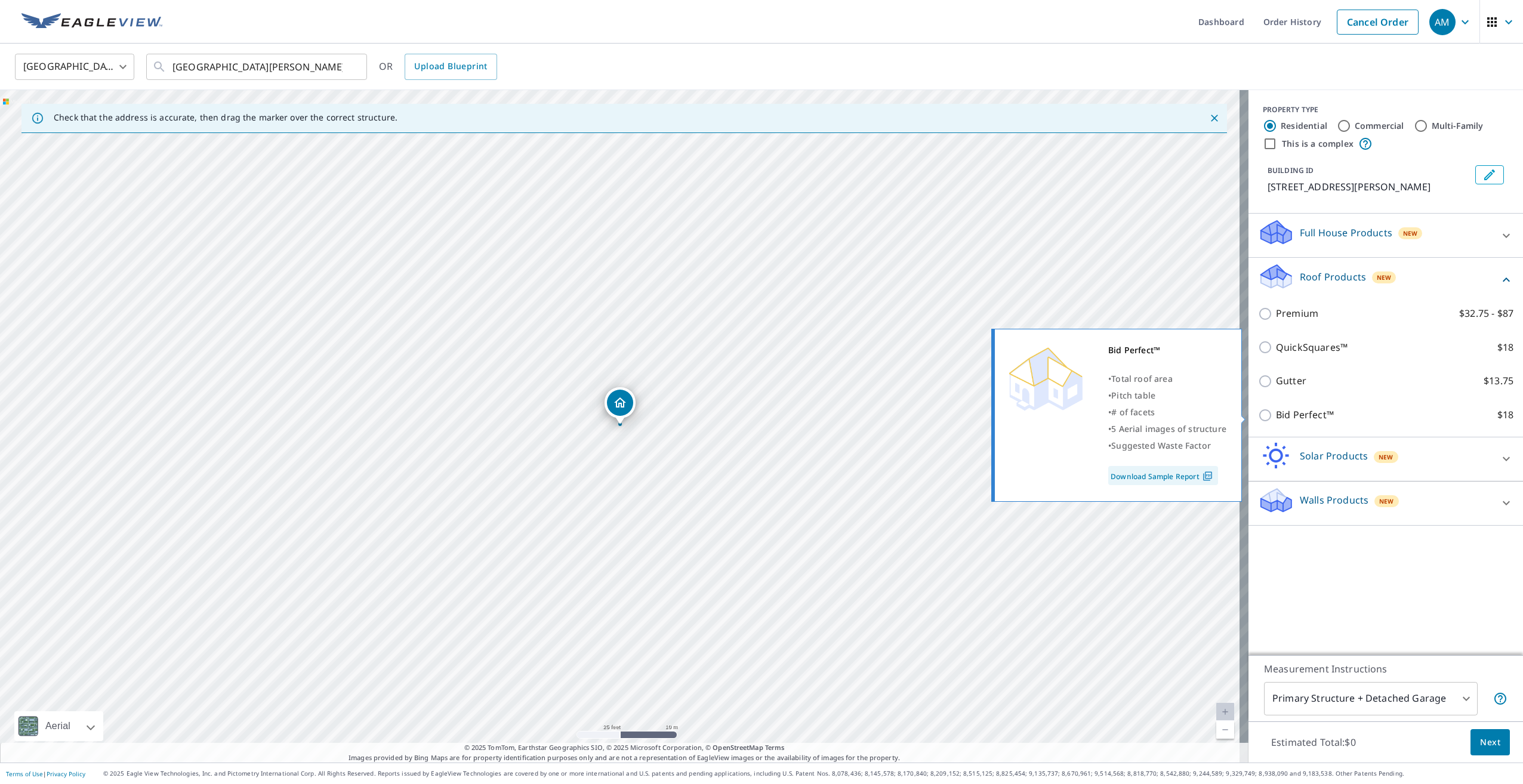
click at [1188, 474] on link "Download Sample Report" at bounding box center [1163, 475] width 110 height 19
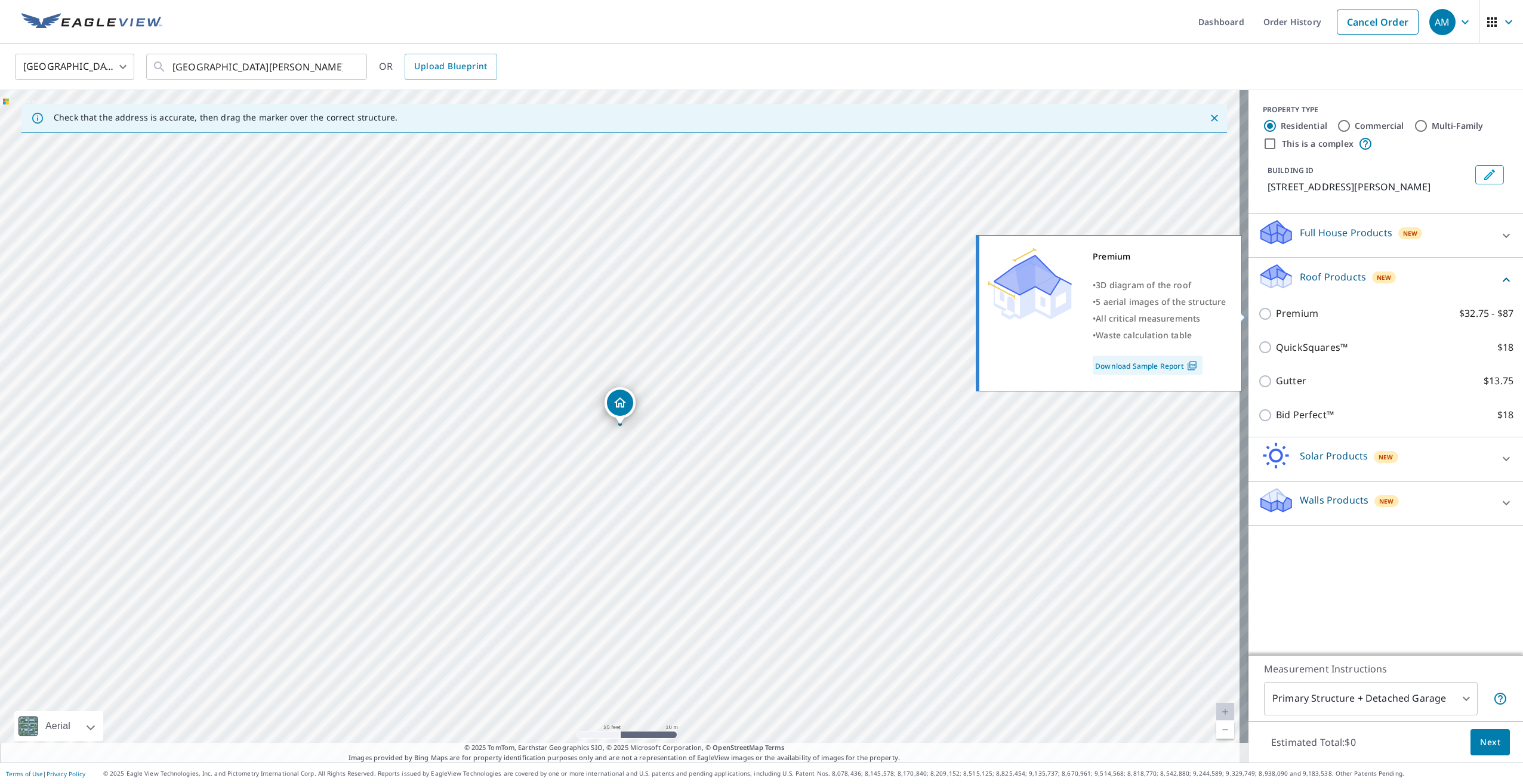
click at [1186, 366] on img at bounding box center [1192, 365] width 16 height 11
click at [1258, 314] on input "Premium $32.75 - $87" at bounding box center [1267, 313] width 18 height 15
checkbox input "true"
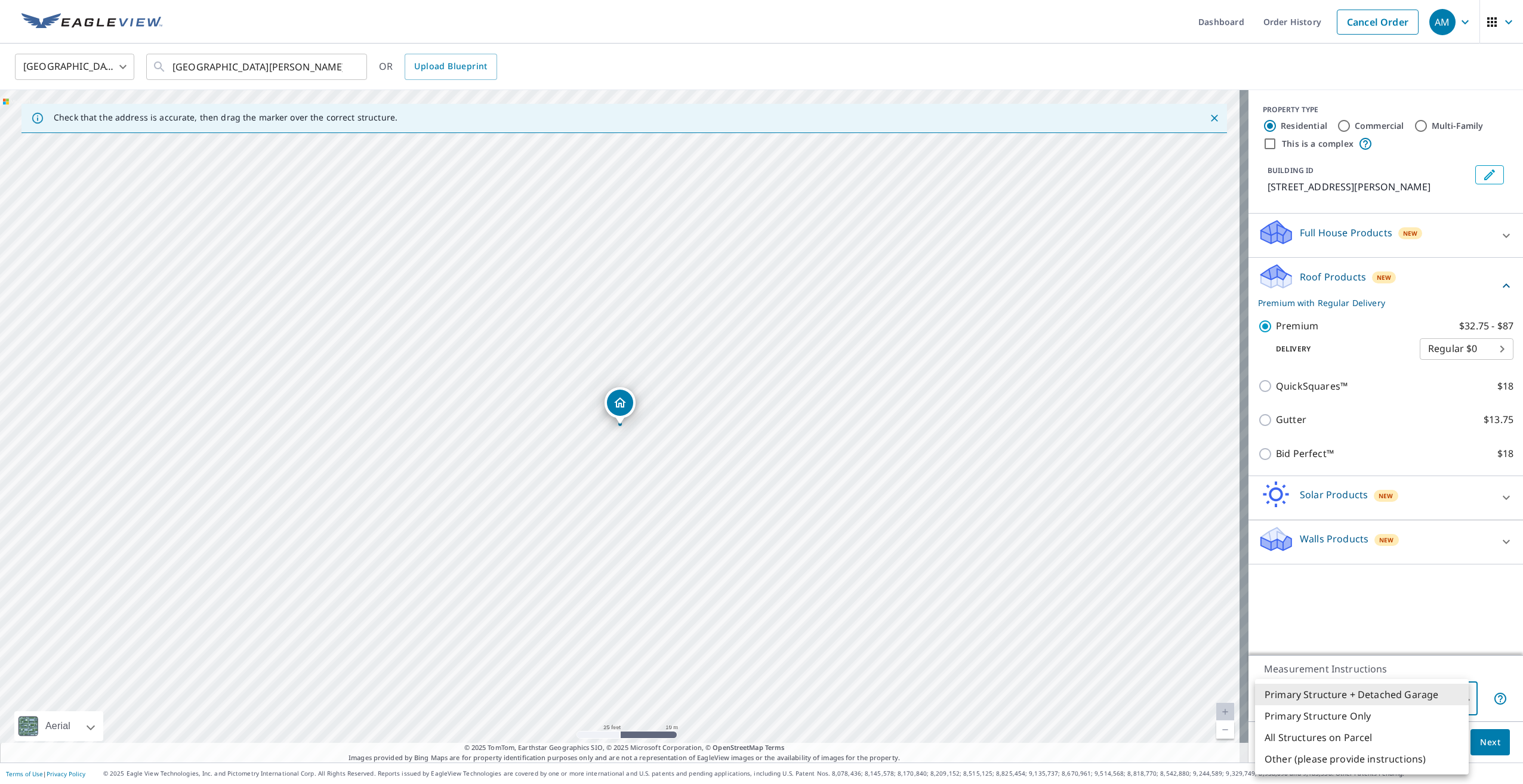
click at [1442, 696] on body "AM AM Dashboard Order History Cancel Order AM United States US ​ 844 Whitney Dr…" at bounding box center [762, 392] width 1523 height 784
click at [1463, 698] on li "Primary Structure + Detached Garage" at bounding box center [1362, 695] width 214 height 22
click at [1480, 745] on span "Next" at bounding box center [1490, 743] width 20 height 15
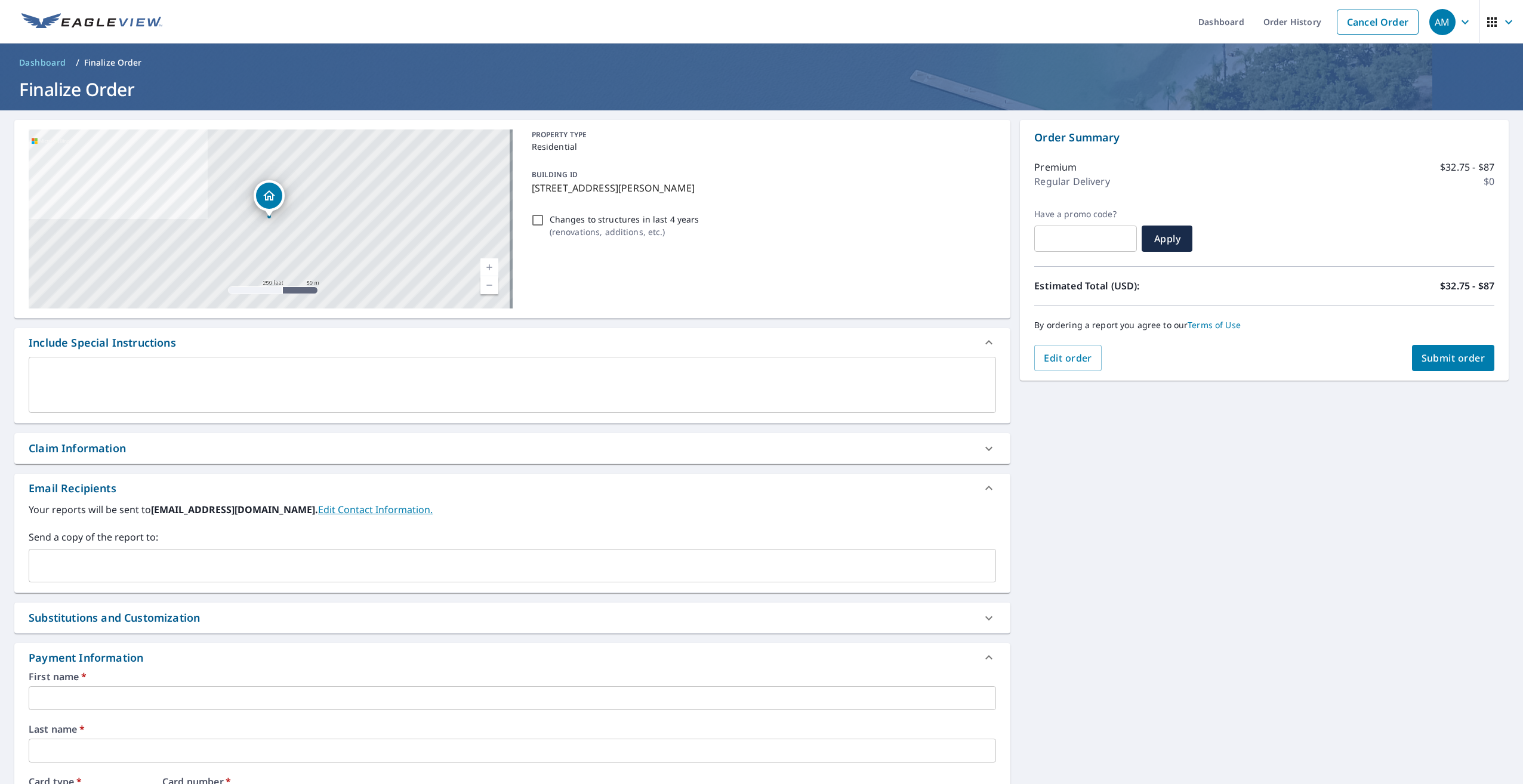
click at [1078, 244] on input "text" at bounding box center [1086, 238] width 103 height 34
type input "eagleview"
click at [1427, 341] on div "By ordering a report you agree to our Terms of Use" at bounding box center [1264, 325] width 460 height 39
click at [1427, 343] on div "By ordering a report you agree to our Terms of Use" at bounding box center [1264, 325] width 460 height 39
drag, startPoint x: 1427, startPoint y: 343, endPoint x: 1435, endPoint y: 353, distance: 12.8
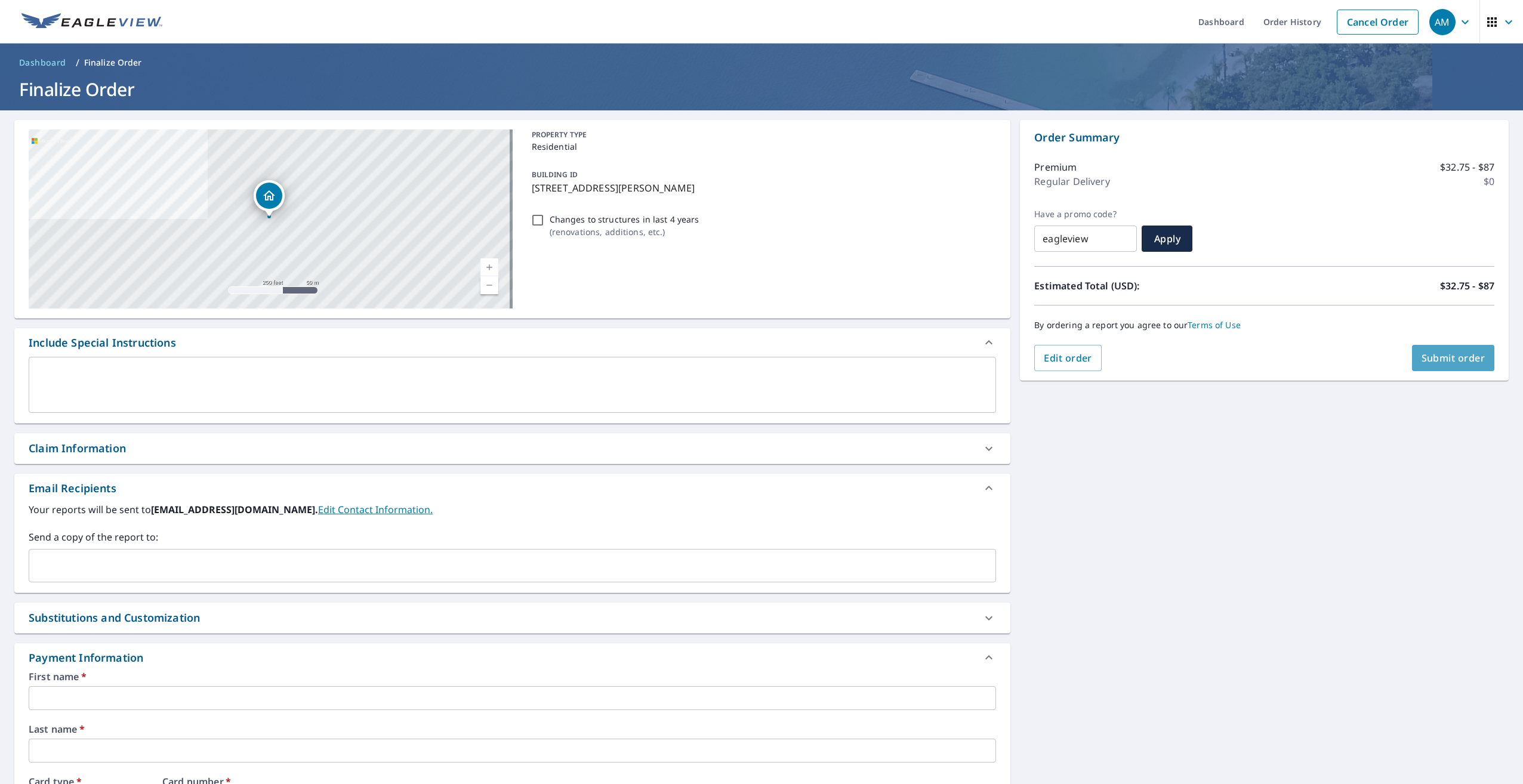
click at [1435, 353] on span "Submit order" at bounding box center [1453, 358] width 64 height 13
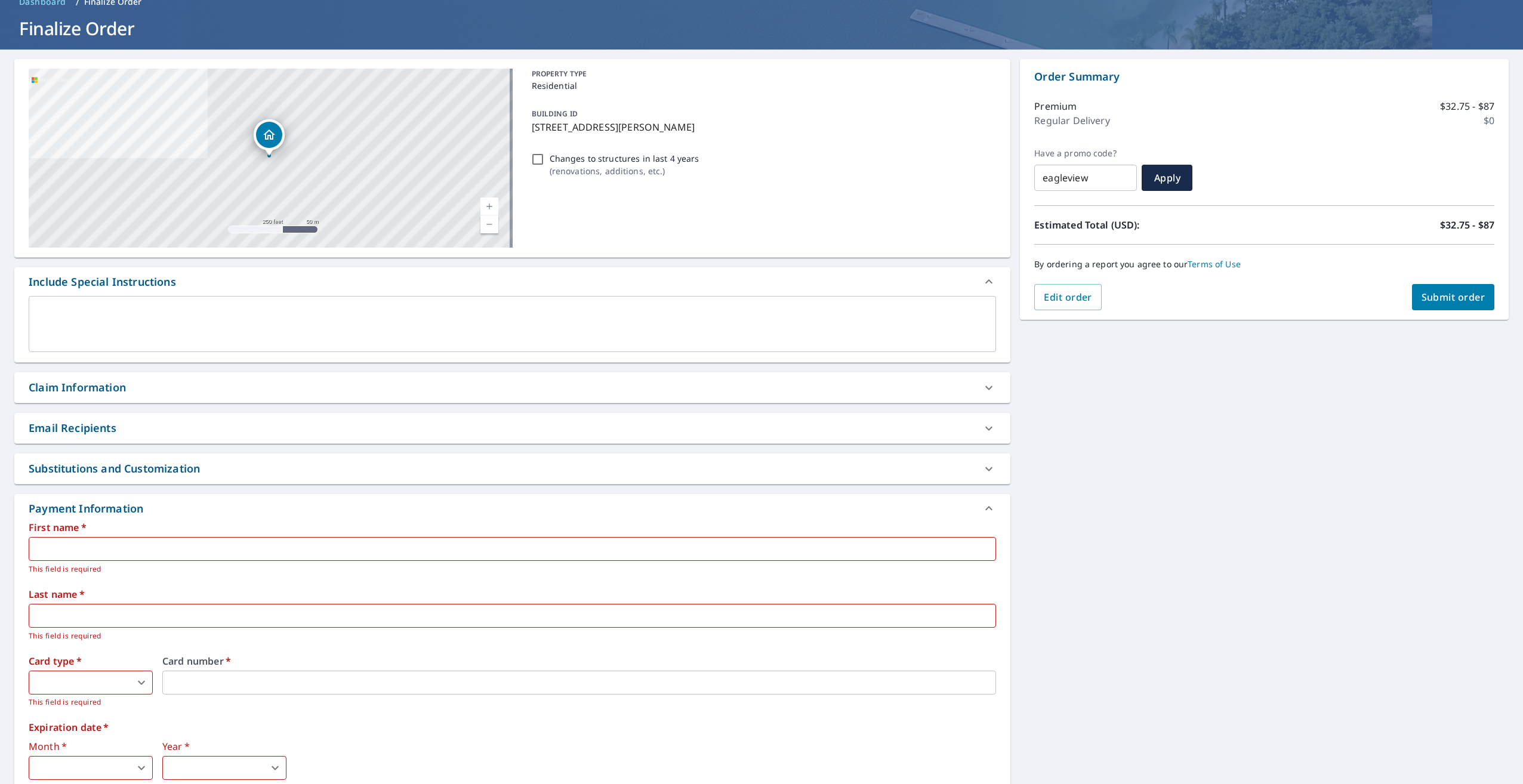
scroll to position [188, 0]
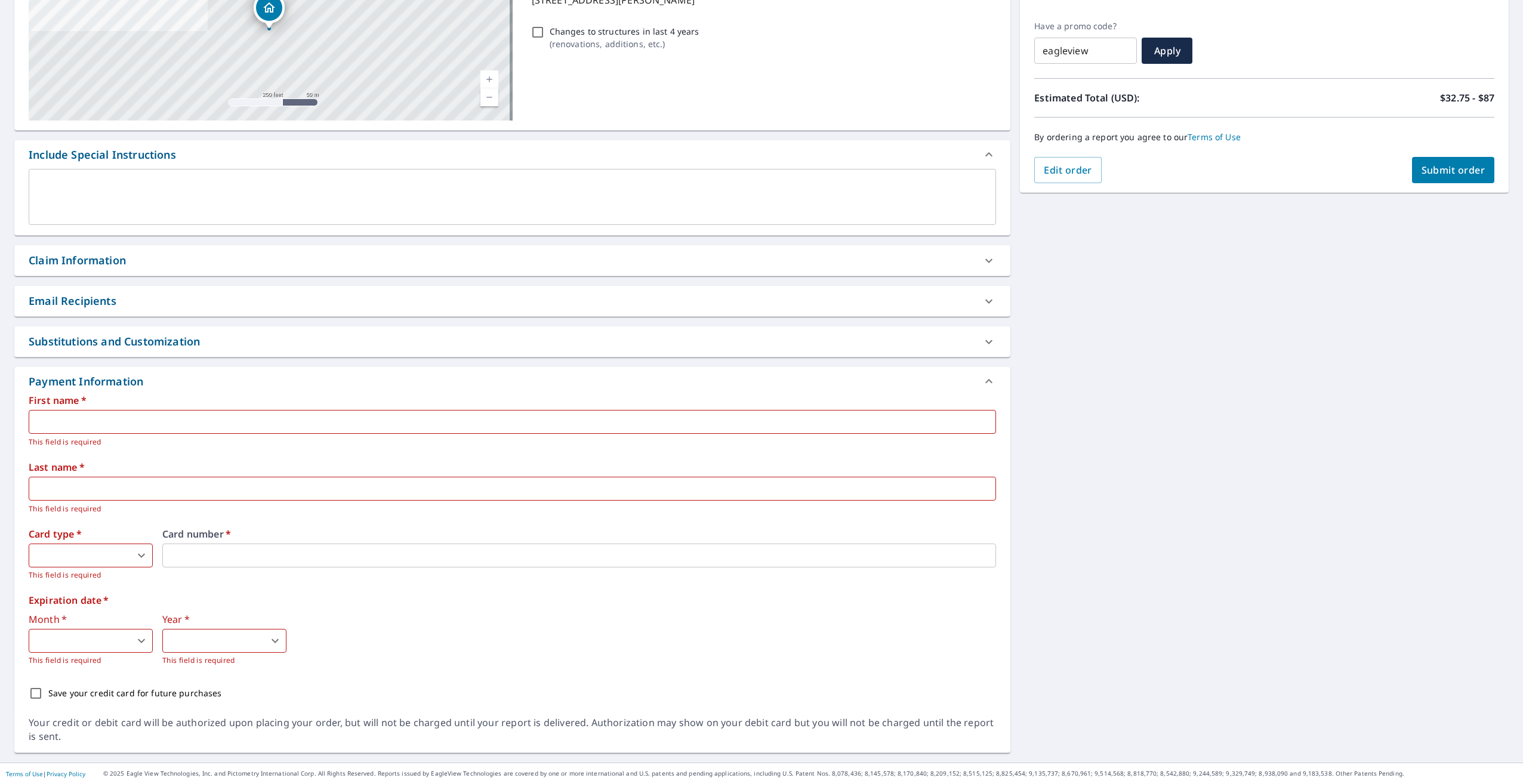
click at [502, 434] on div "​ This field is required" at bounding box center [512, 429] width 967 height 38
click at [523, 419] on input "text" at bounding box center [512, 422] width 967 height 24
type input "angel"
type input "manjarrez"
click at [126, 561] on body "AM AM Dashboard Order History Cancel Order AM Dashboard / Finalize Order Finali…" at bounding box center [762, 392] width 1523 height 784
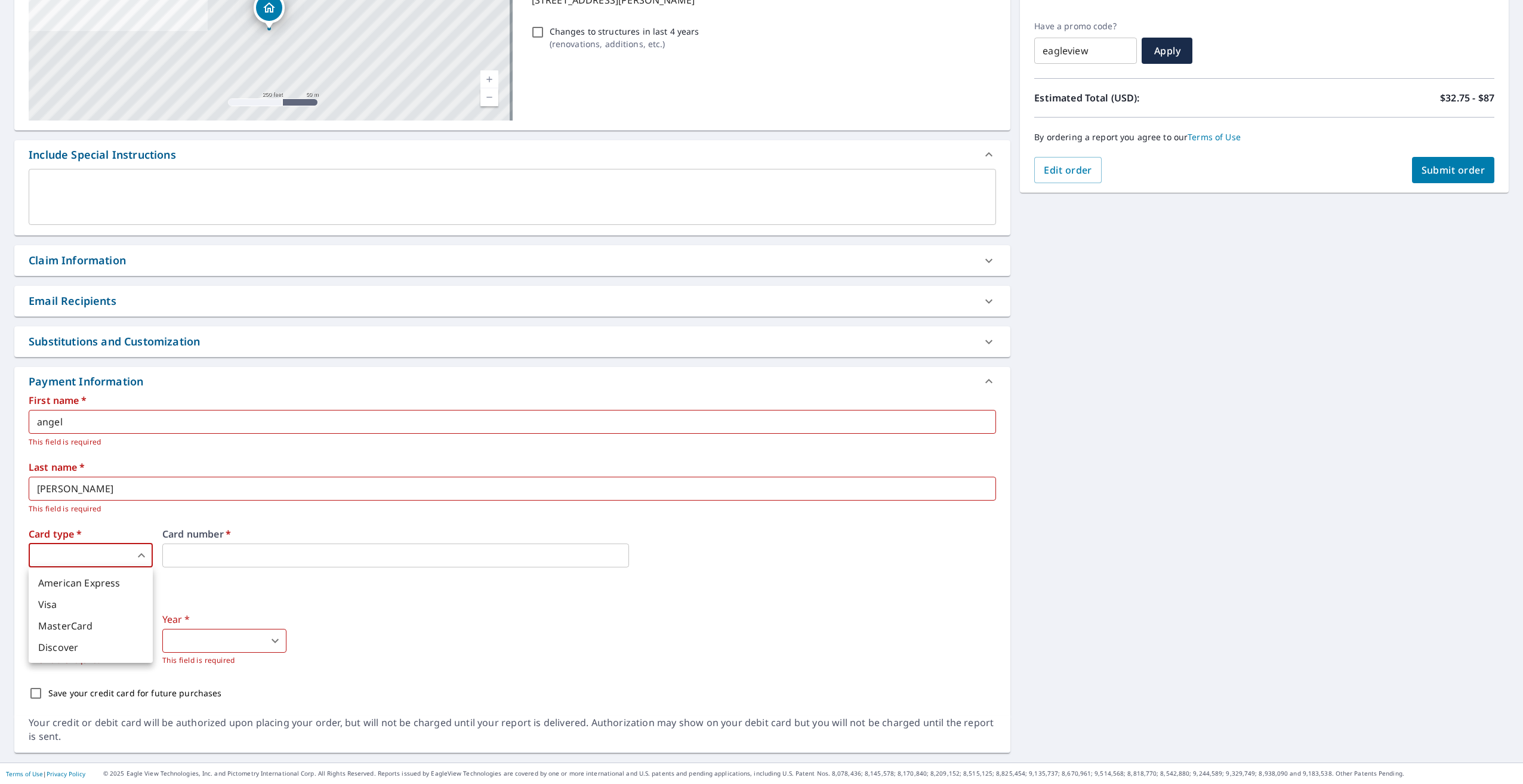
click at [105, 556] on div at bounding box center [762, 392] width 1523 height 784
click at [107, 555] on body "AM AM Dashboard Order History Cancel Order AM Dashboard / Finalize Order Finali…" at bounding box center [762, 392] width 1523 height 784
click at [62, 597] on li "Visa" at bounding box center [91, 604] width 124 height 22
type input "2"
drag, startPoint x: 426, startPoint y: 608, endPoint x: 394, endPoint y: 614, distance: 32.6
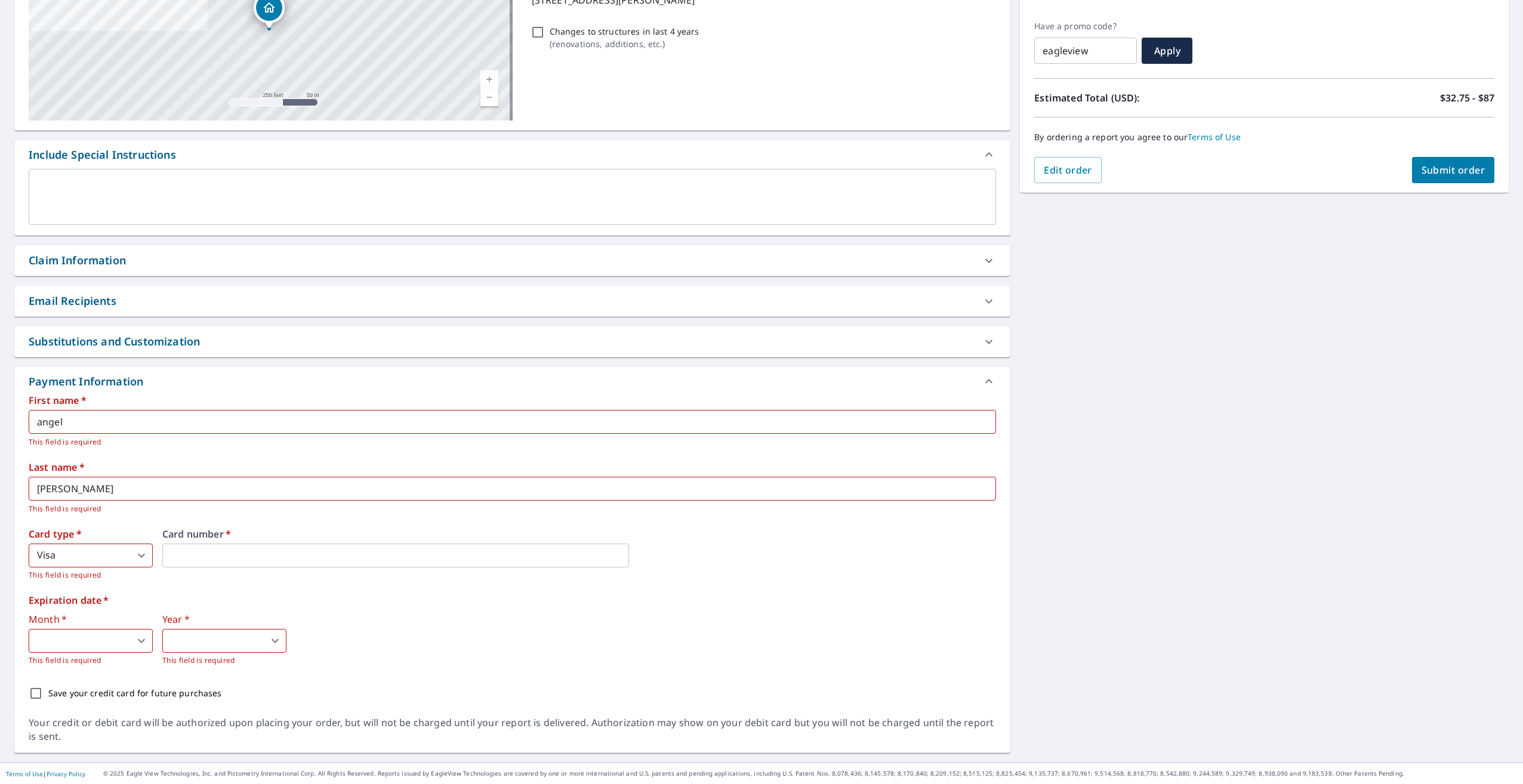
click at [426, 608] on div "Expiration date   * Month   * ​ 0 ​ This field is required Year   * ​ 0 ​ This …" at bounding box center [512, 630] width 967 height 71
click at [88, 641] on body "AM AM Dashboard Order History Cancel Order AM Dashboard / Finalize Order Finali…" at bounding box center [762, 392] width 1523 height 784
click at [85, 714] on li "10" at bounding box center [91, 715] width 124 height 22
type input "10"
click at [205, 648] on body "AM AM Dashboard Order History Cancel Order AM Dashboard / Finalize Order Finali…" at bounding box center [762, 392] width 1523 height 784
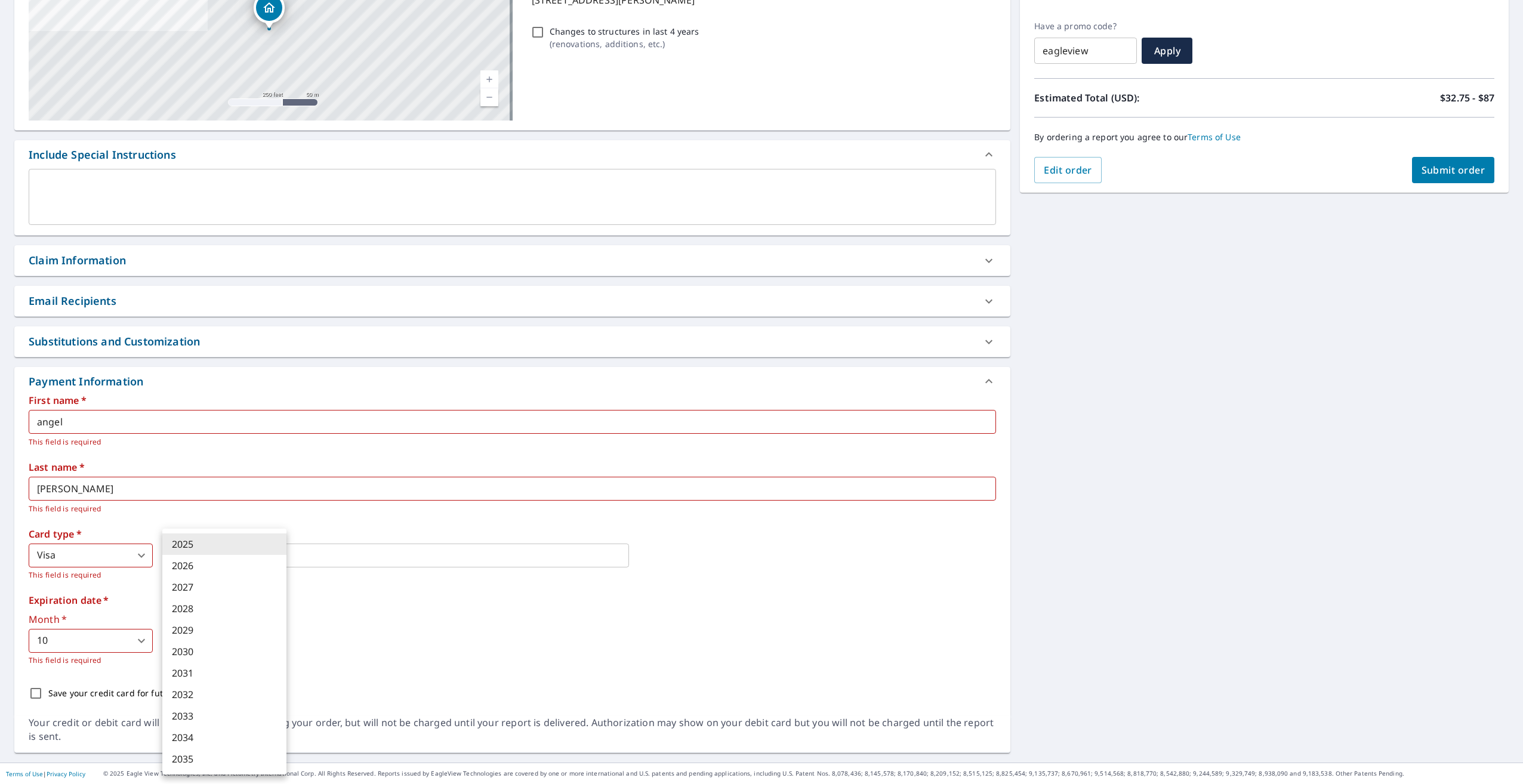
click at [210, 631] on li "2029" at bounding box center [225, 630] width 124 height 22
type input "2029"
click at [37, 691] on input "Save your credit card for future purchases" at bounding box center [36, 693] width 25 height 25
checkbox input "true"
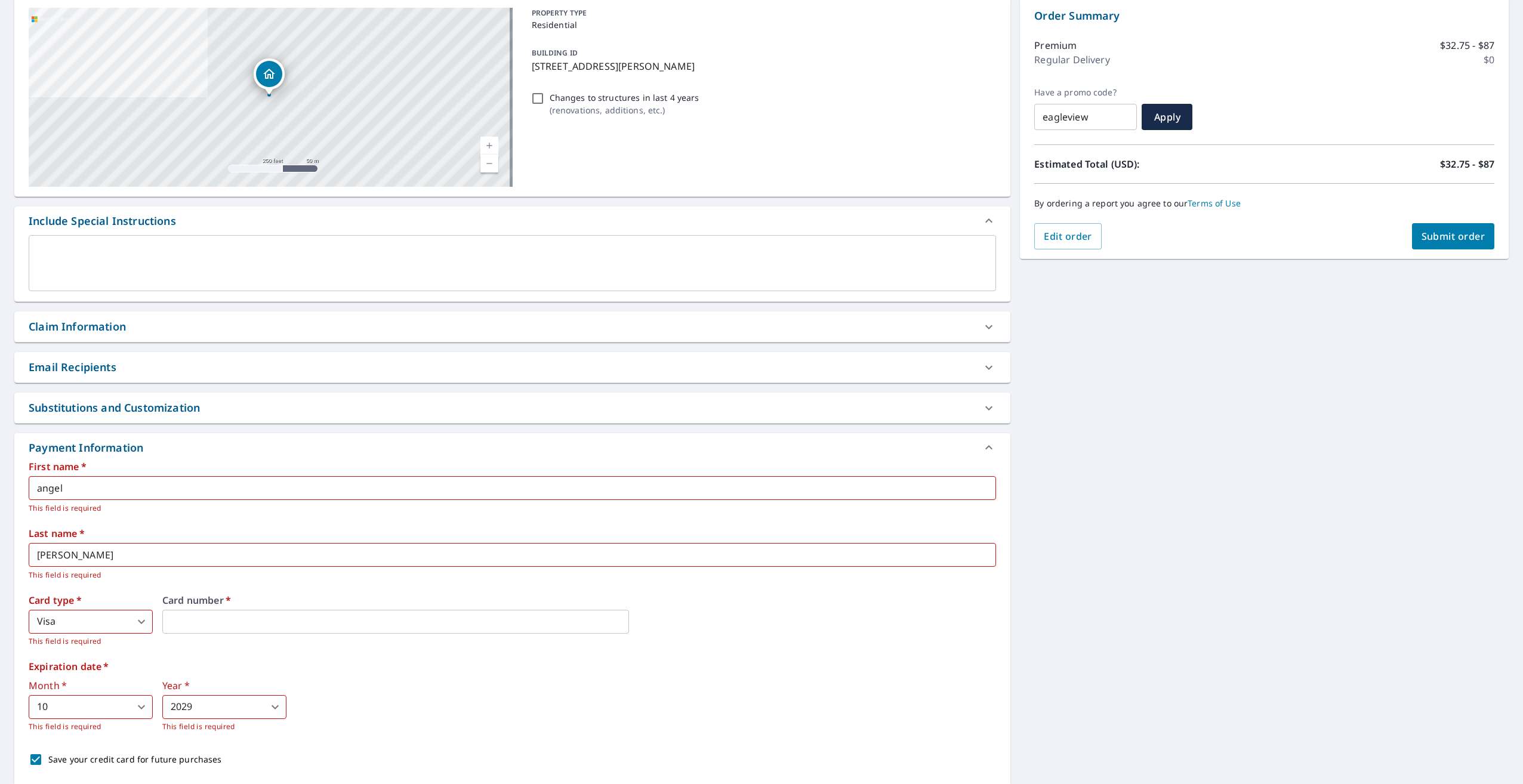
scroll to position [0, 0]
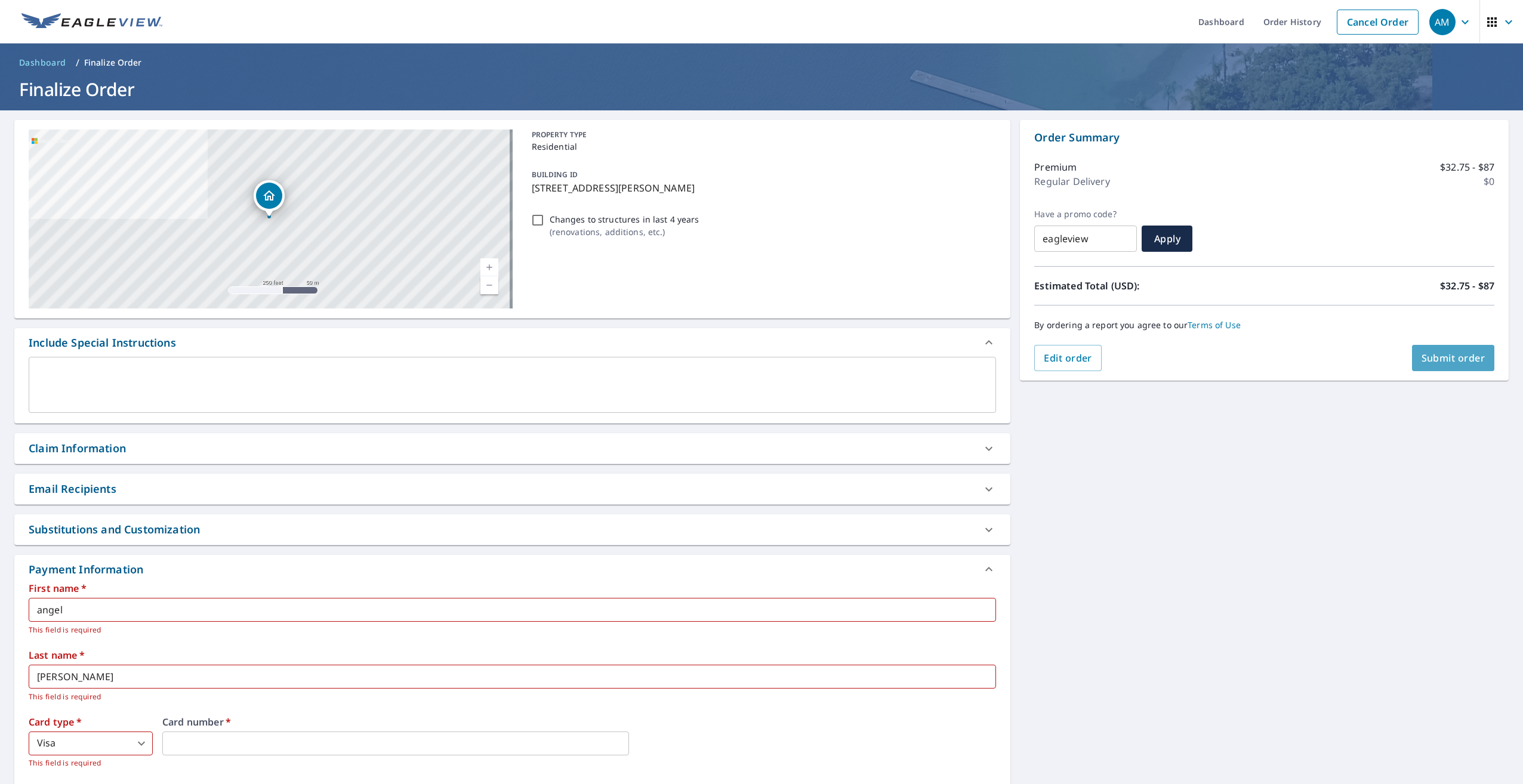
click at [1465, 362] on span "Submit order" at bounding box center [1453, 358] width 64 height 13
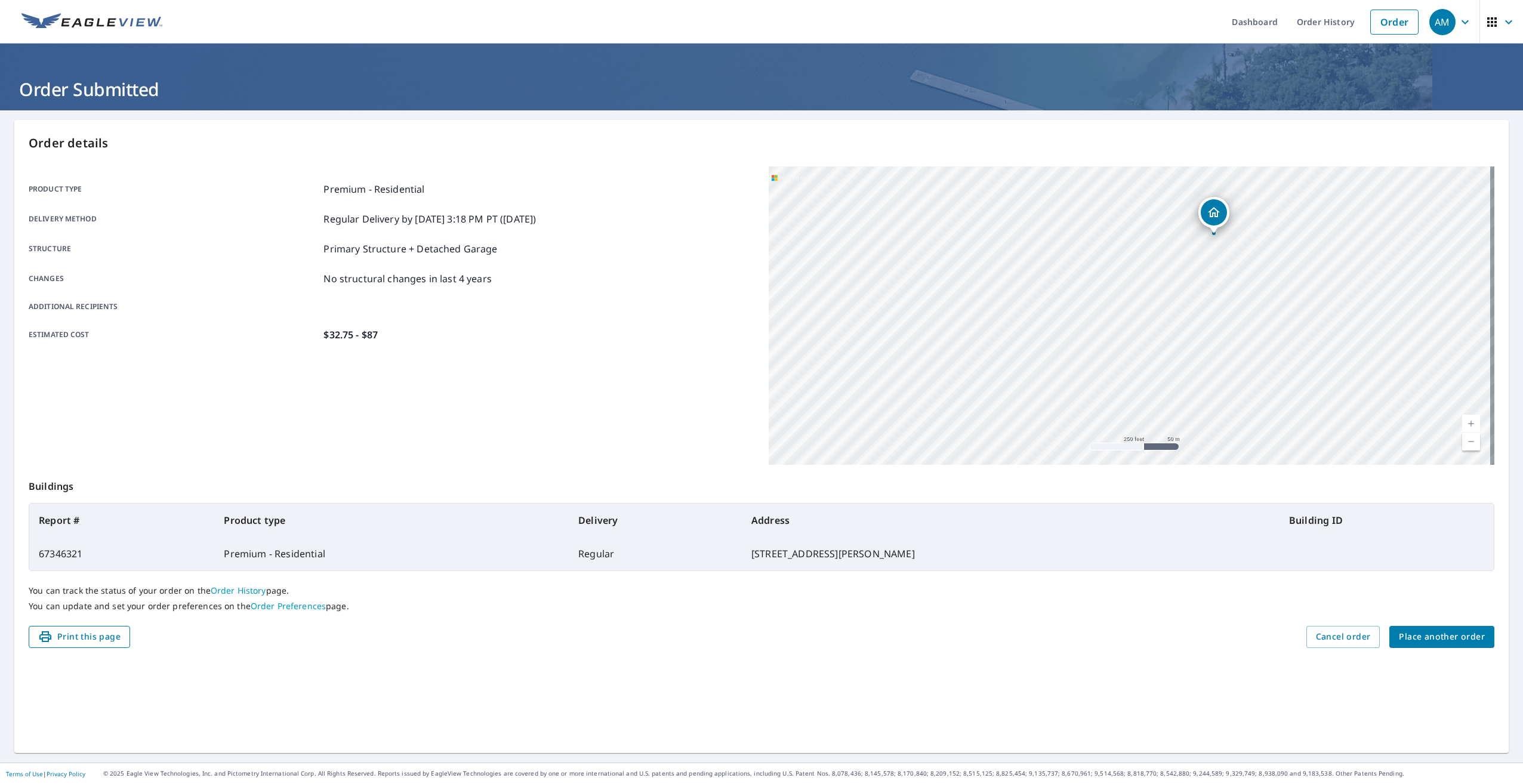
click at [112, 641] on span "Print this page" at bounding box center [79, 637] width 82 height 15
